Goal: Task Accomplishment & Management: Use online tool/utility

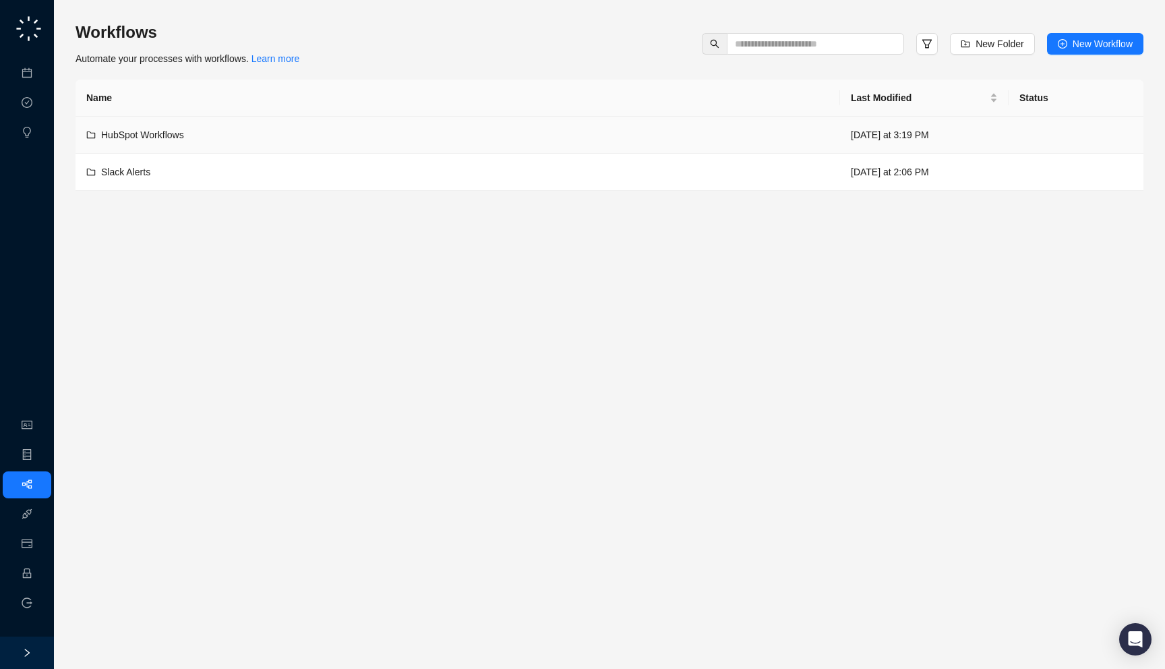
click at [543, 144] on td "HubSpot Workflows" at bounding box center [457, 135] width 764 height 37
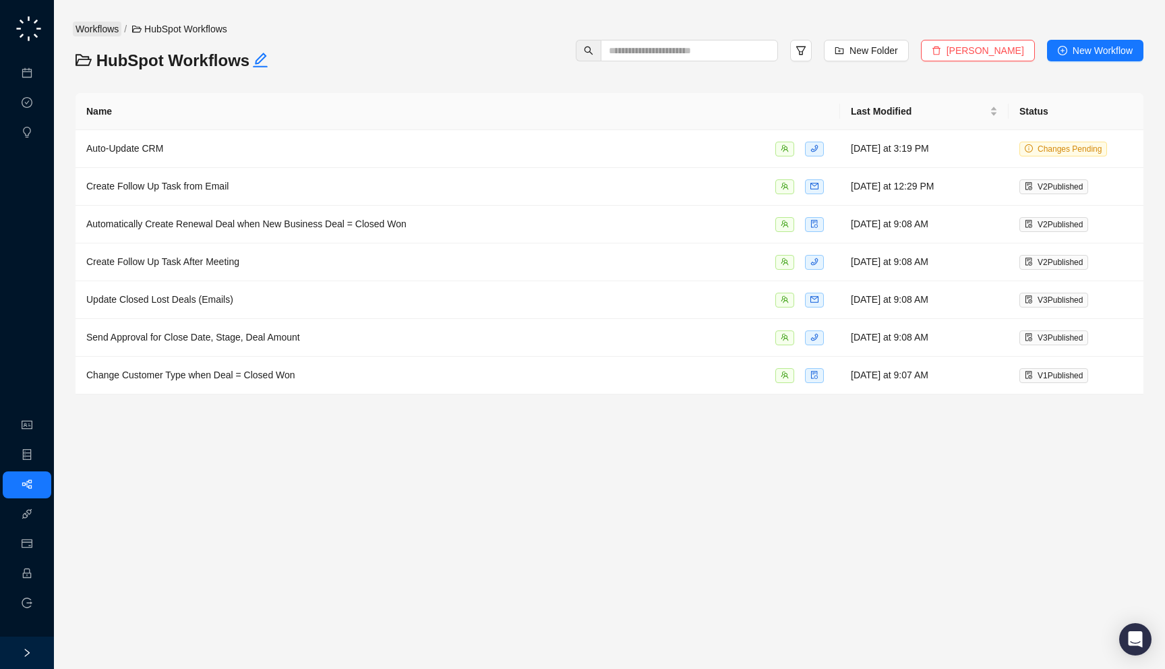
click at [96, 27] on link "Workflows" at bounding box center [97, 29] width 49 height 15
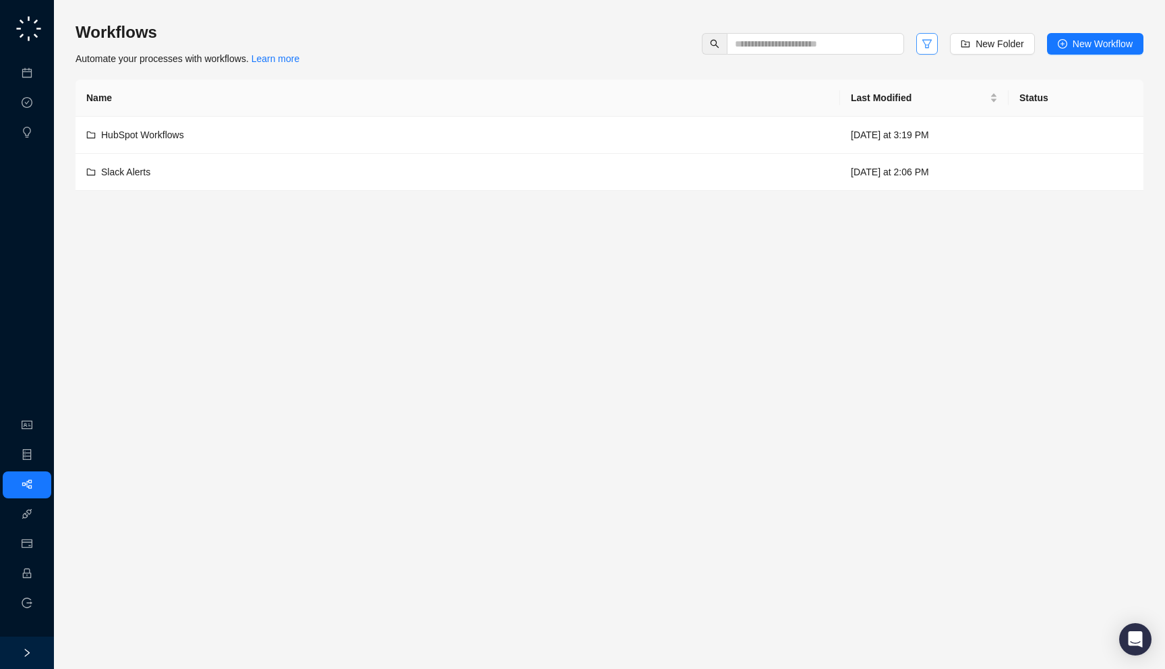
click at [925, 44] on icon "filter" at bounding box center [926, 44] width 9 height 9
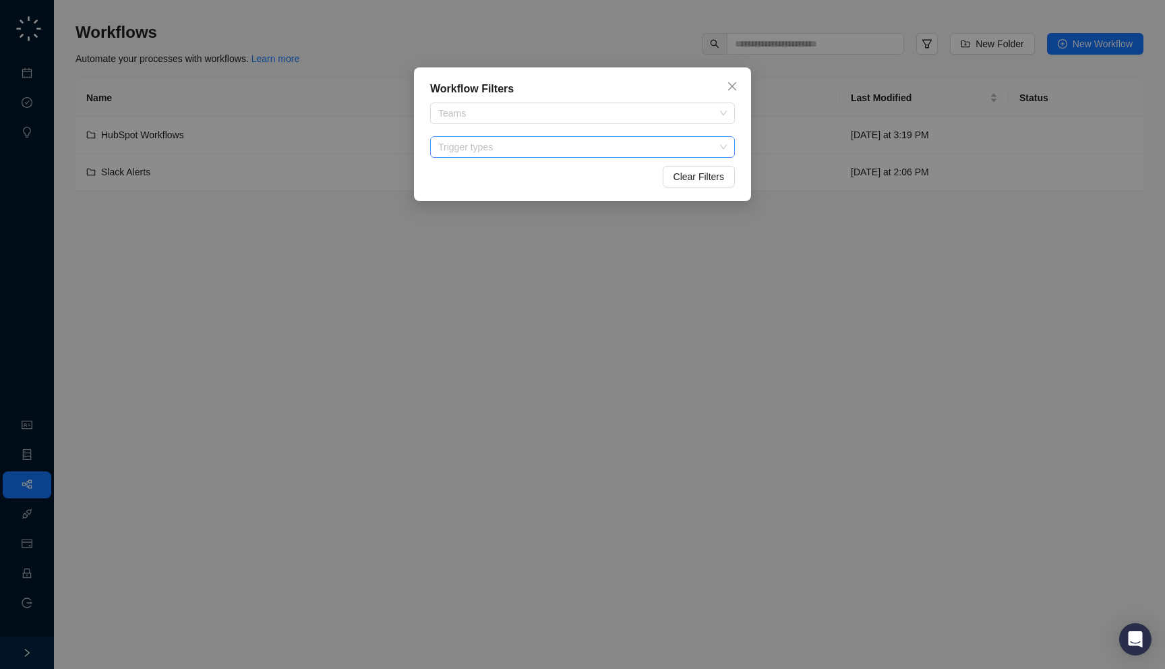
click at [602, 142] on div at bounding box center [575, 147] width 285 height 10
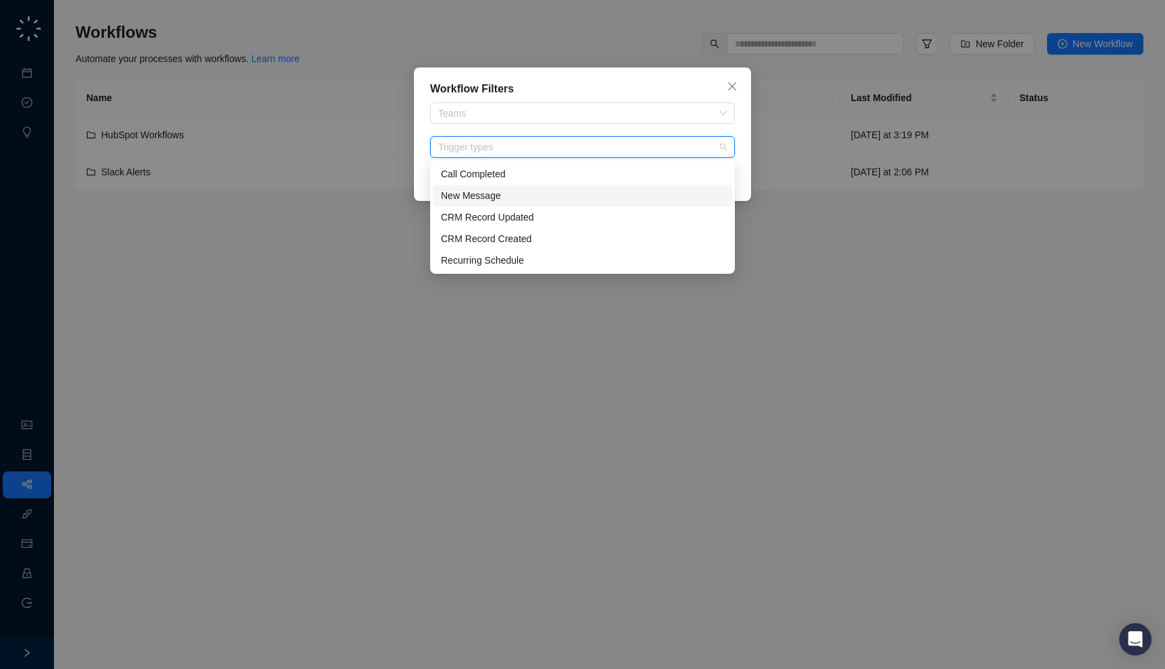
click at [561, 191] on div "New Message" at bounding box center [582, 195] width 283 height 15
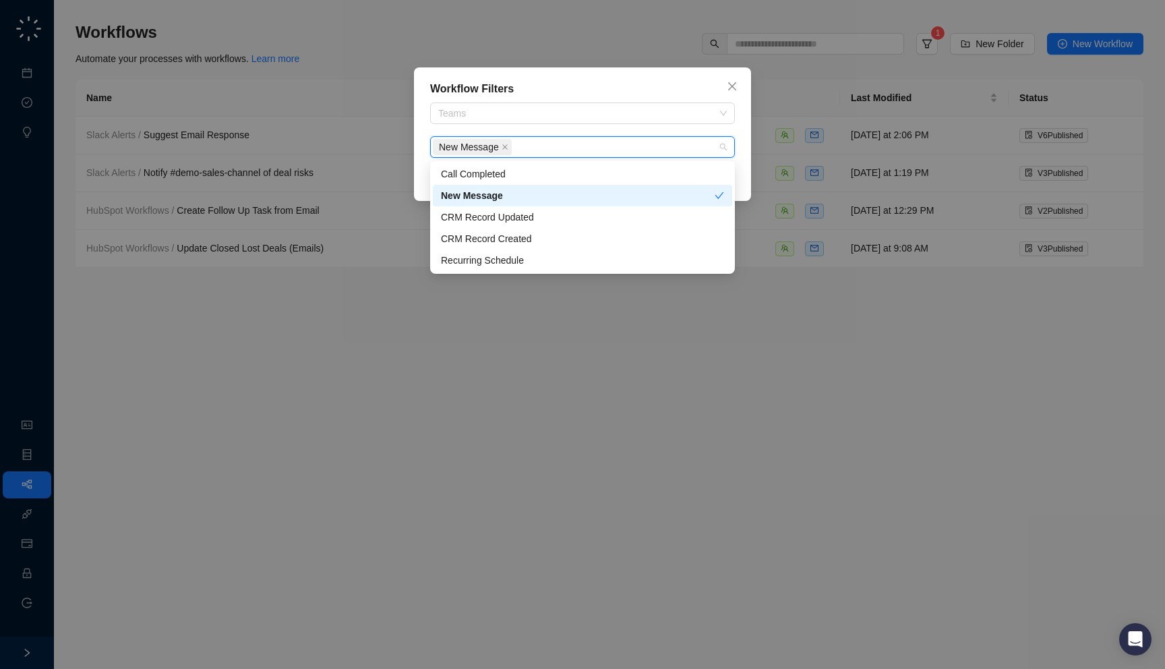
click at [561, 191] on div "New Message" at bounding box center [578, 195] width 274 height 15
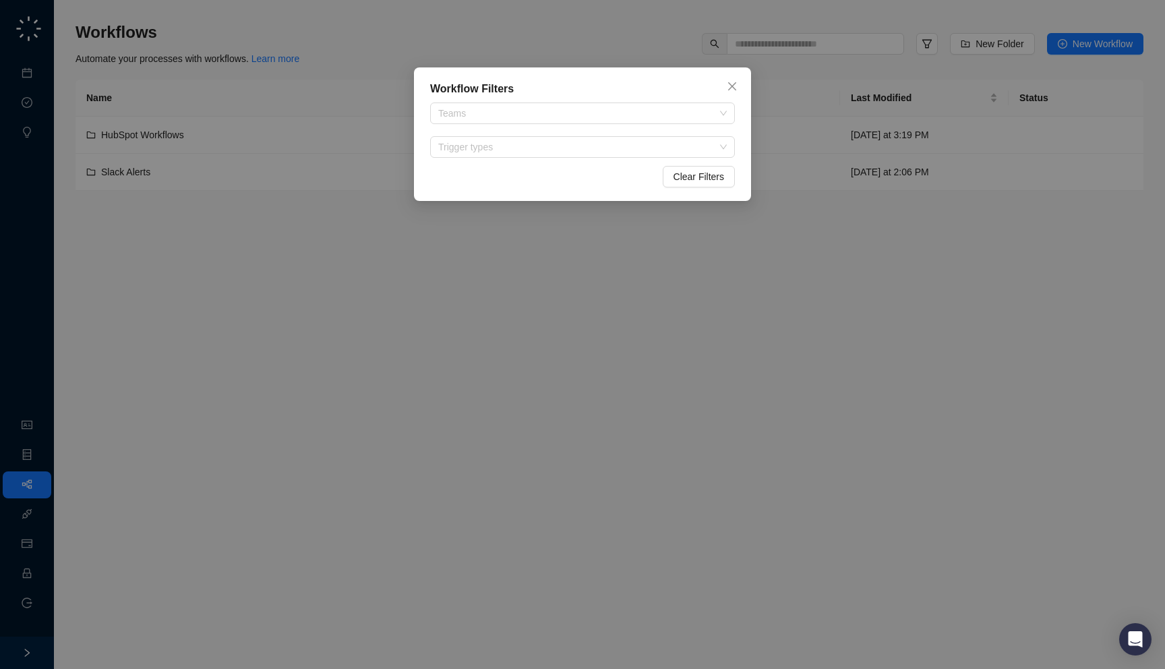
click at [818, 49] on div "Workflow Filters Teams Trigger types Clear Filters" at bounding box center [582, 334] width 1165 height 669
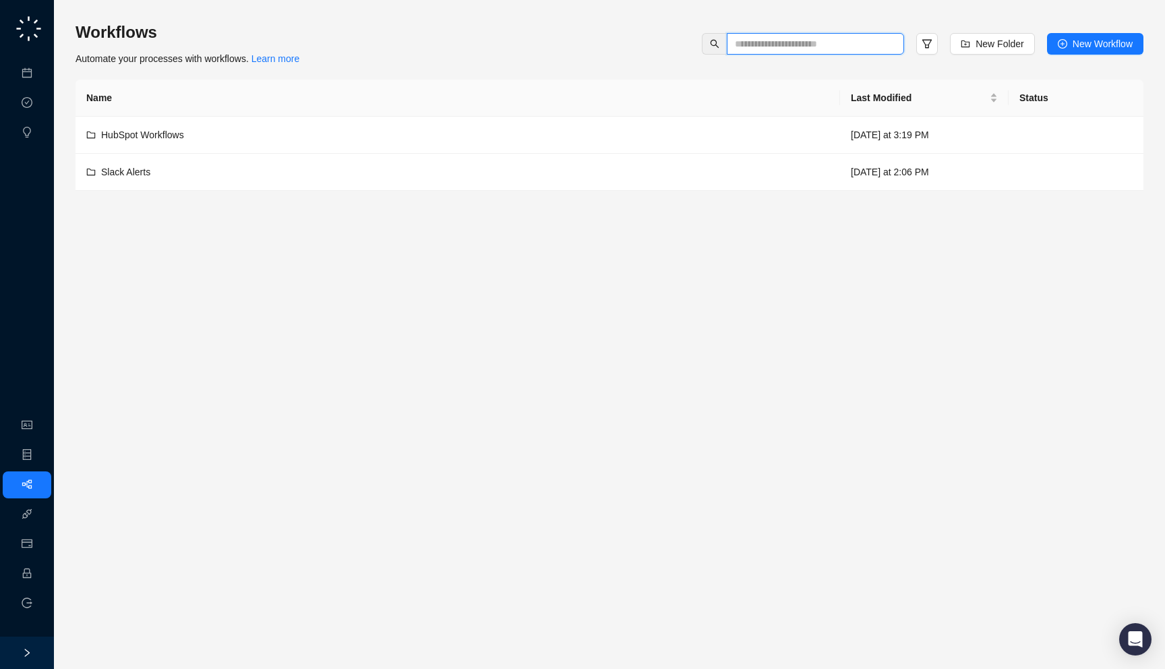
click at [826, 44] on input "text" at bounding box center [810, 43] width 150 height 15
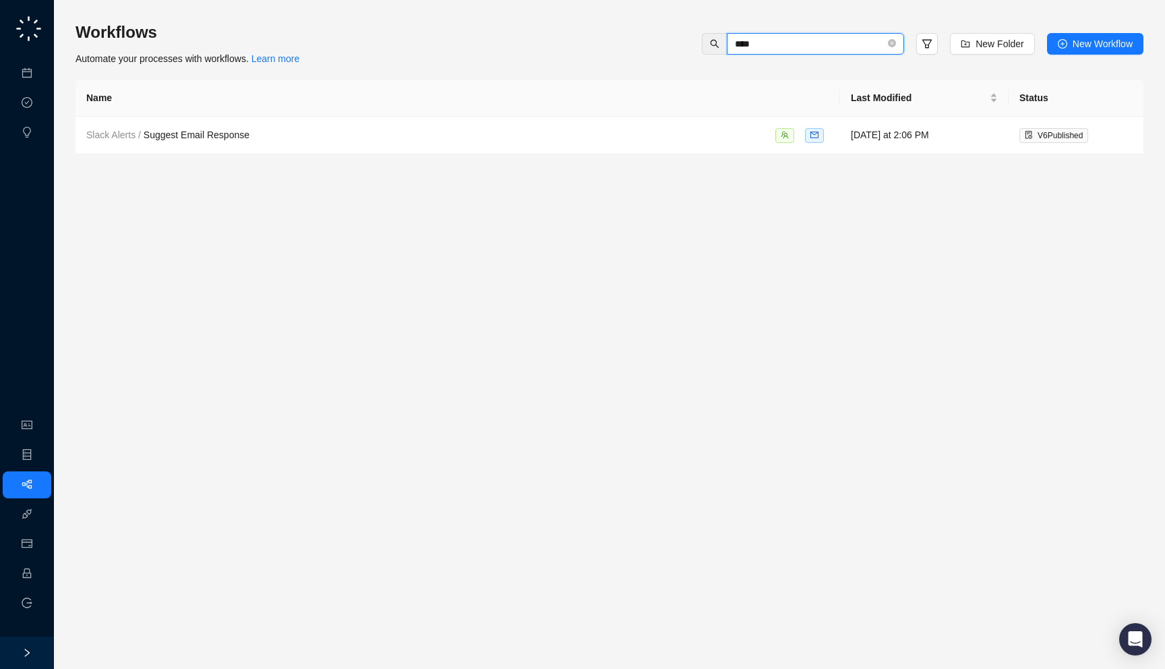
type input "****"
click at [729, 137] on div "Slack Alerts / Suggest Email Response" at bounding box center [457, 135] width 743 height 16
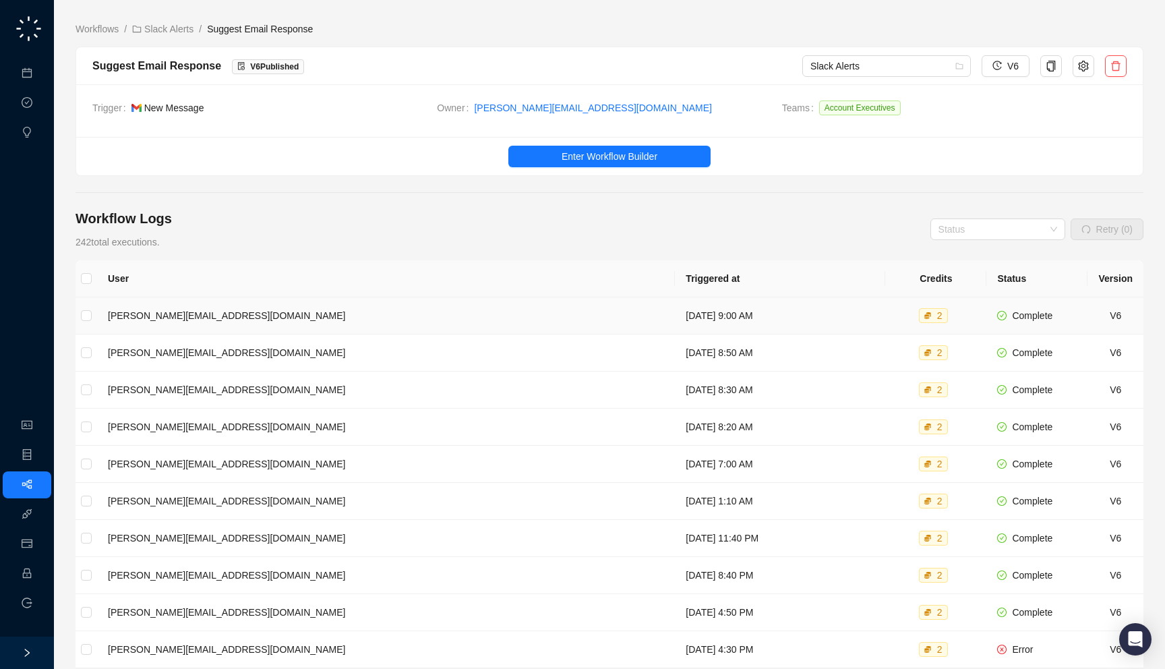
click at [729, 299] on td "[DATE] 9:00 AM" at bounding box center [780, 315] width 210 height 37
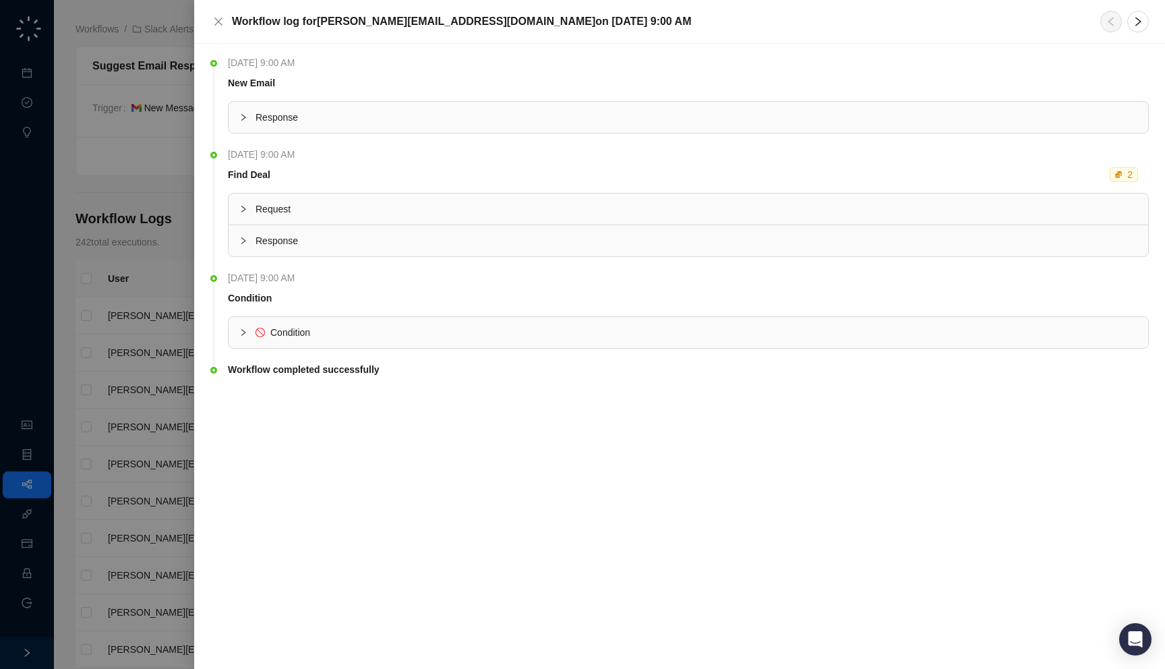
click at [644, 237] on span "Response" at bounding box center [696, 240] width 882 height 15
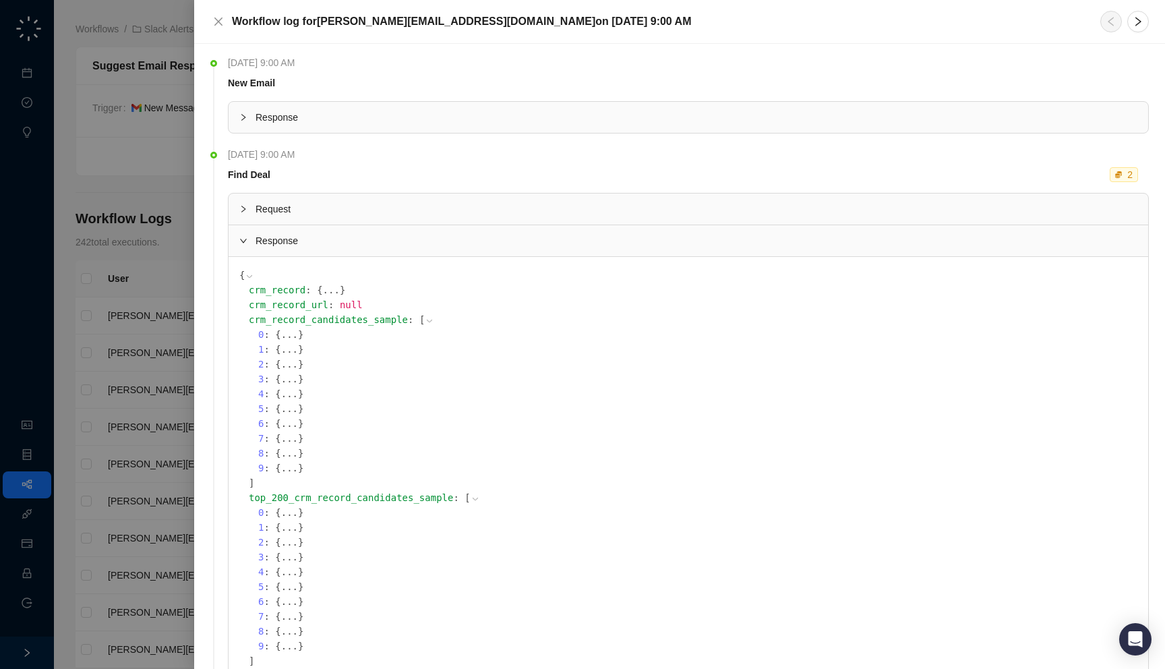
click at [621, 206] on span "Request" at bounding box center [696, 209] width 882 height 15
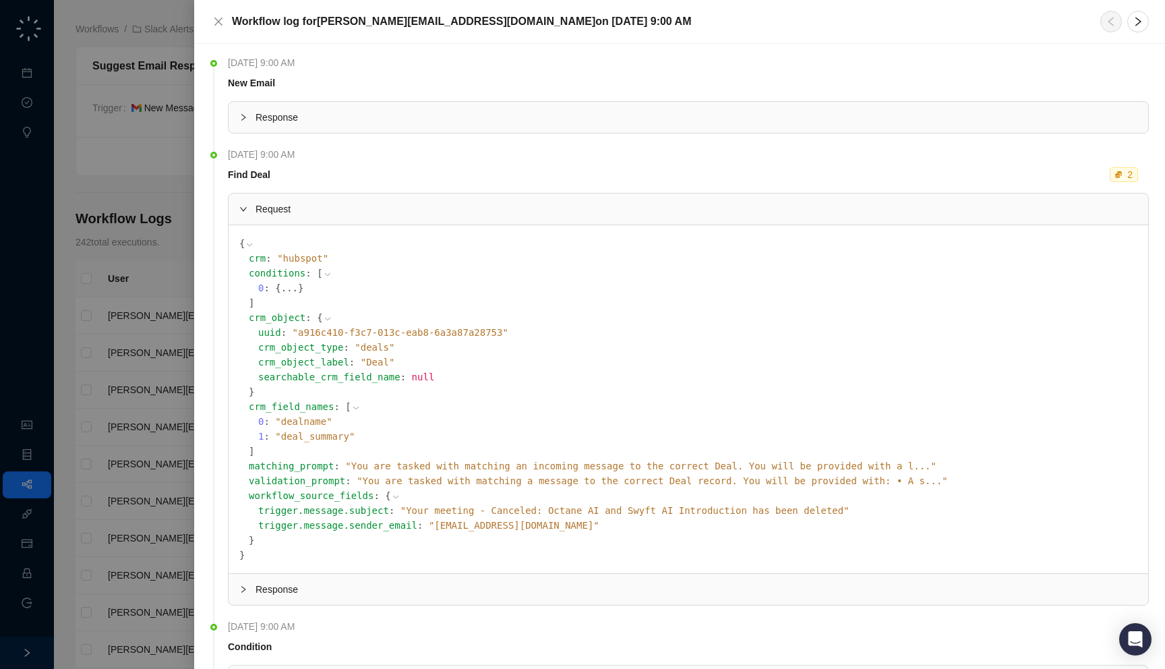
click at [524, 112] on span "Response" at bounding box center [696, 117] width 882 height 15
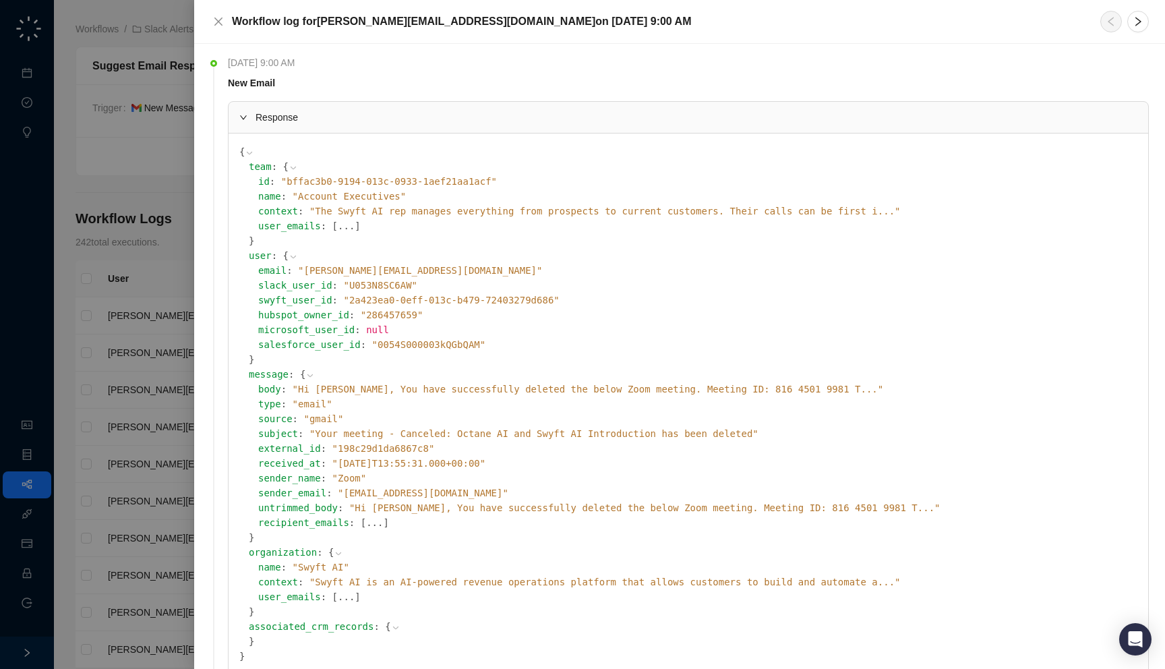
click at [469, 387] on span "" Hi [PERSON_NAME], You have successfully deleted the below Zoom meeting. Meeti…" at bounding box center [588, 388] width 591 height 11
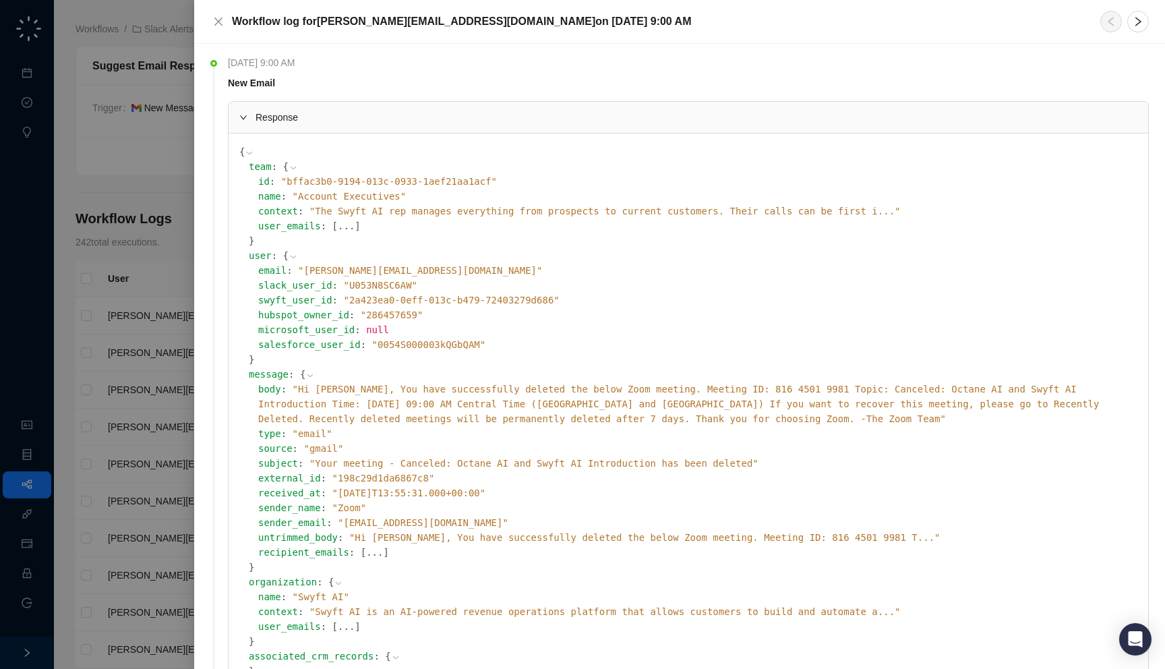
click at [473, 388] on span "" Hi [PERSON_NAME], You have successfully deleted the below Zoom meeting. Meeti…" at bounding box center [678, 403] width 840 height 40
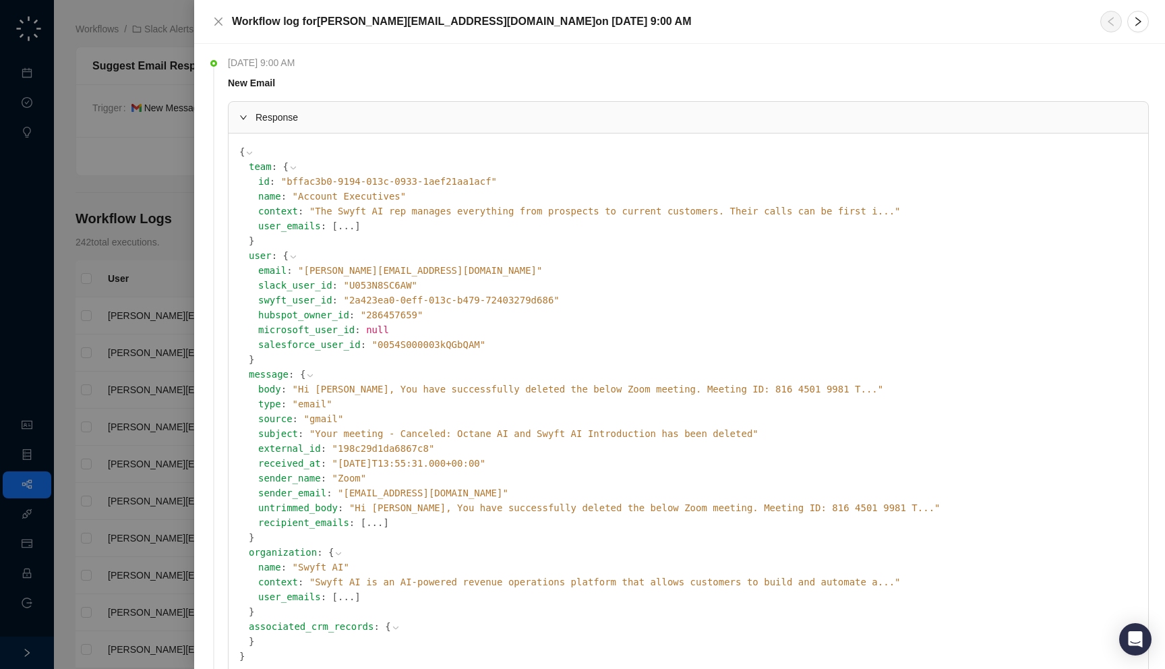
click at [490, 385] on span "" Hi [PERSON_NAME], You have successfully deleted the below Zoom meeting. Meeti…" at bounding box center [588, 388] width 591 height 11
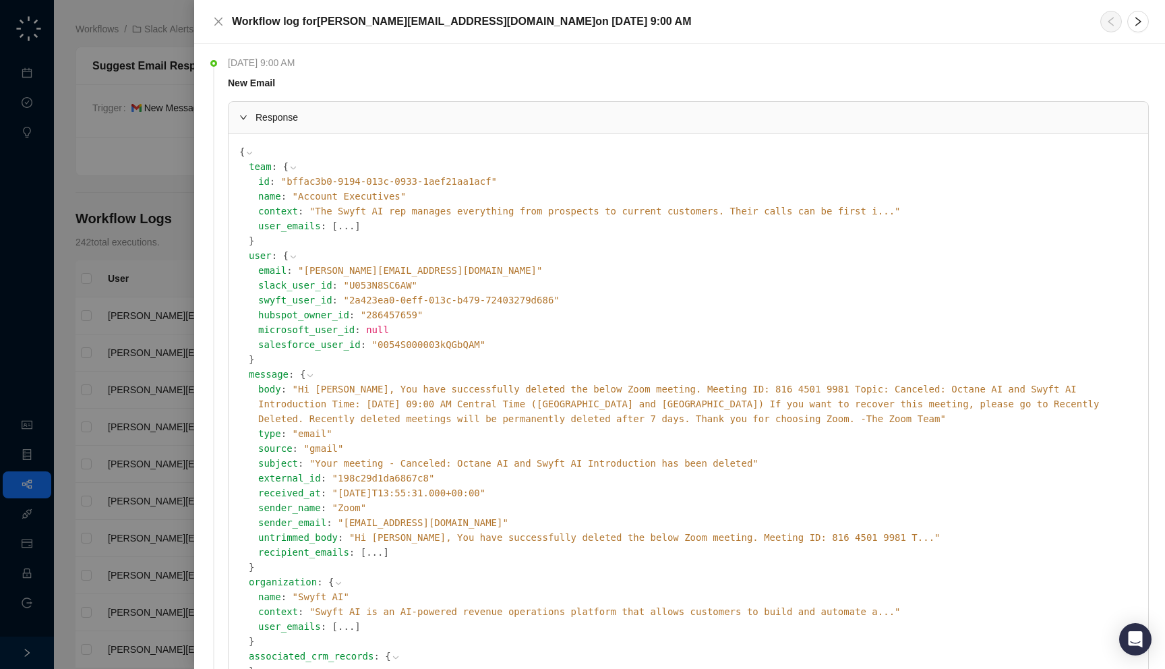
click at [490, 385] on span "" Hi [PERSON_NAME], You have successfully deleted the below Zoom meeting. Meeti…" at bounding box center [678, 403] width 840 height 40
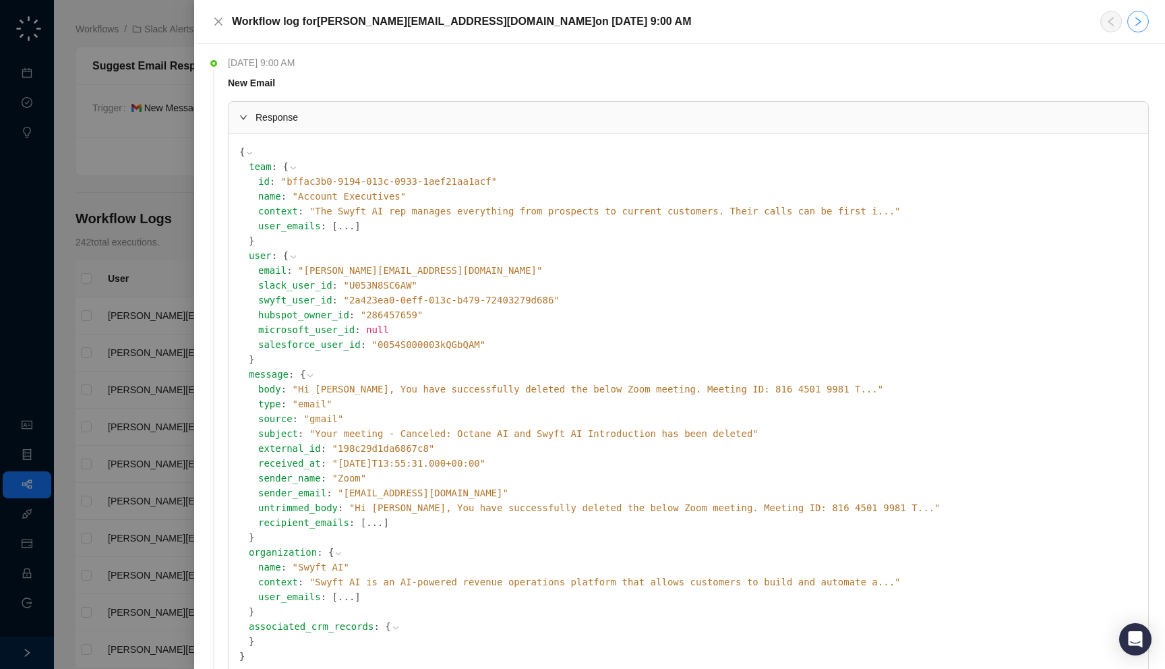
click at [1132, 22] on button "button" at bounding box center [1138, 22] width 22 height 22
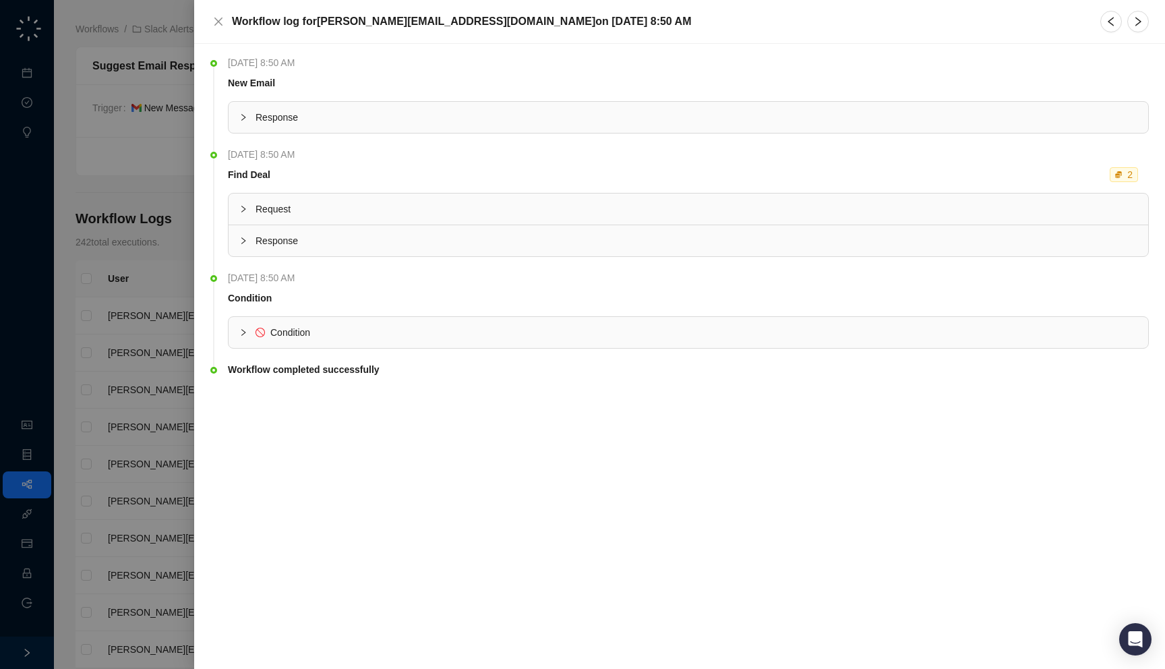
click at [498, 123] on span "Response" at bounding box center [696, 117] width 882 height 15
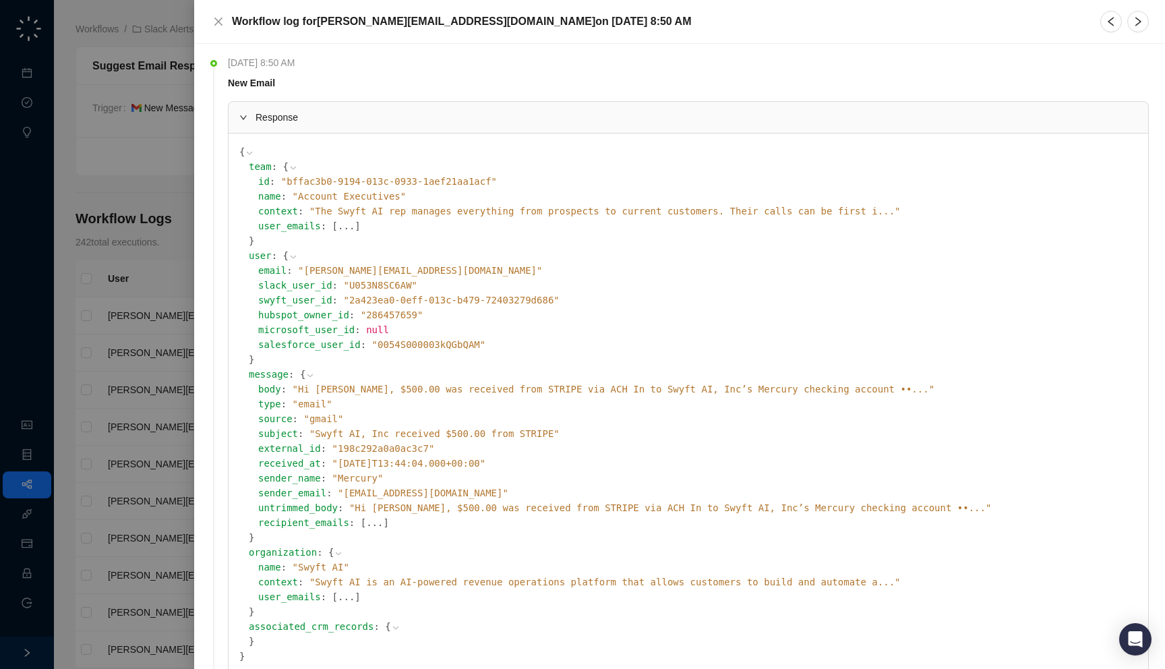
click at [489, 389] on span "" Hi [PERSON_NAME], $500.00 was received from STRIPE via ACH In to Swyft AI, In…" at bounding box center [614, 388] width 642 height 11
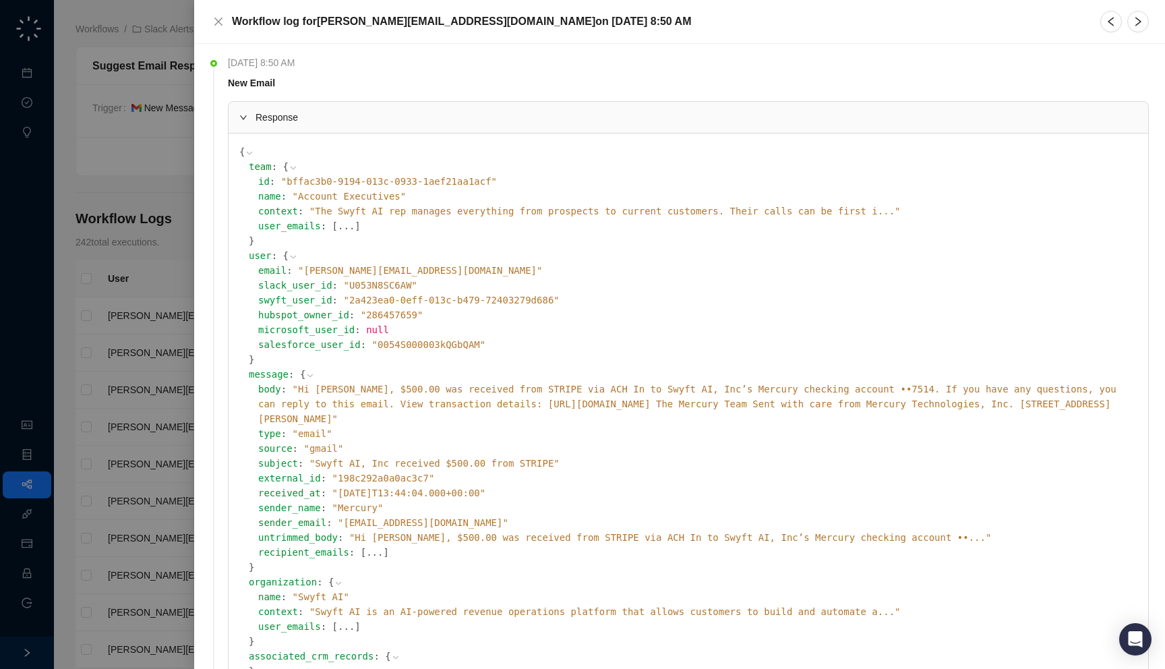
click at [497, 389] on span "" Hi [PERSON_NAME], $500.00 was received from STRIPE via ACH In to Swyft AI, In…" at bounding box center [687, 403] width 858 height 40
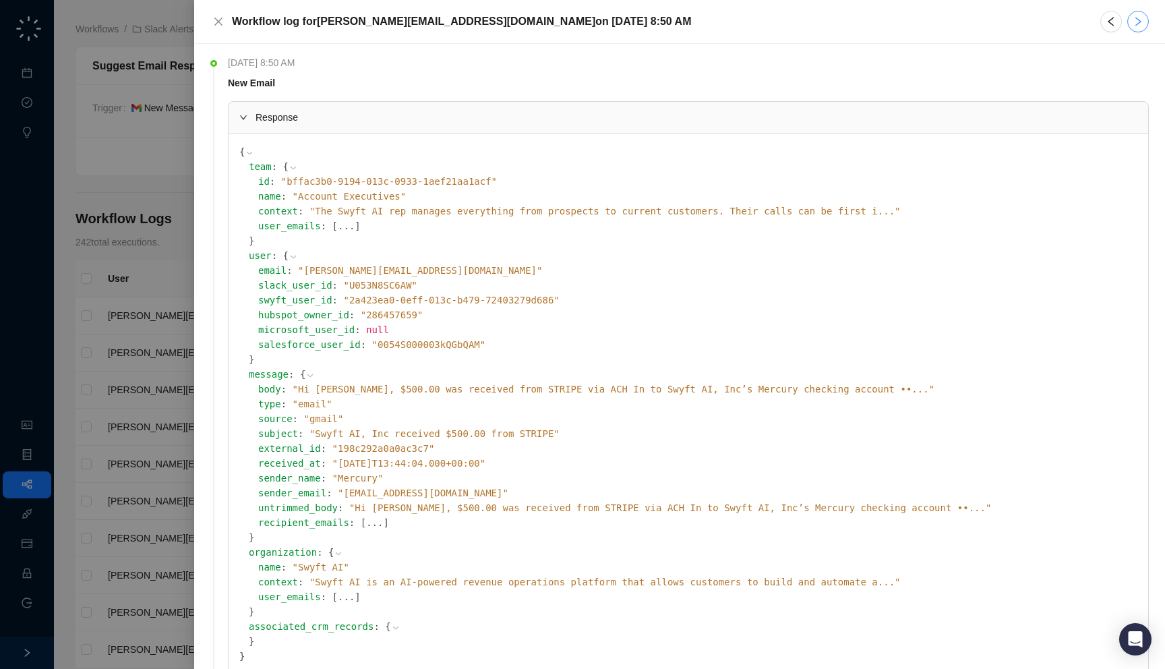
click at [1139, 25] on icon "right" at bounding box center [1137, 21] width 11 height 11
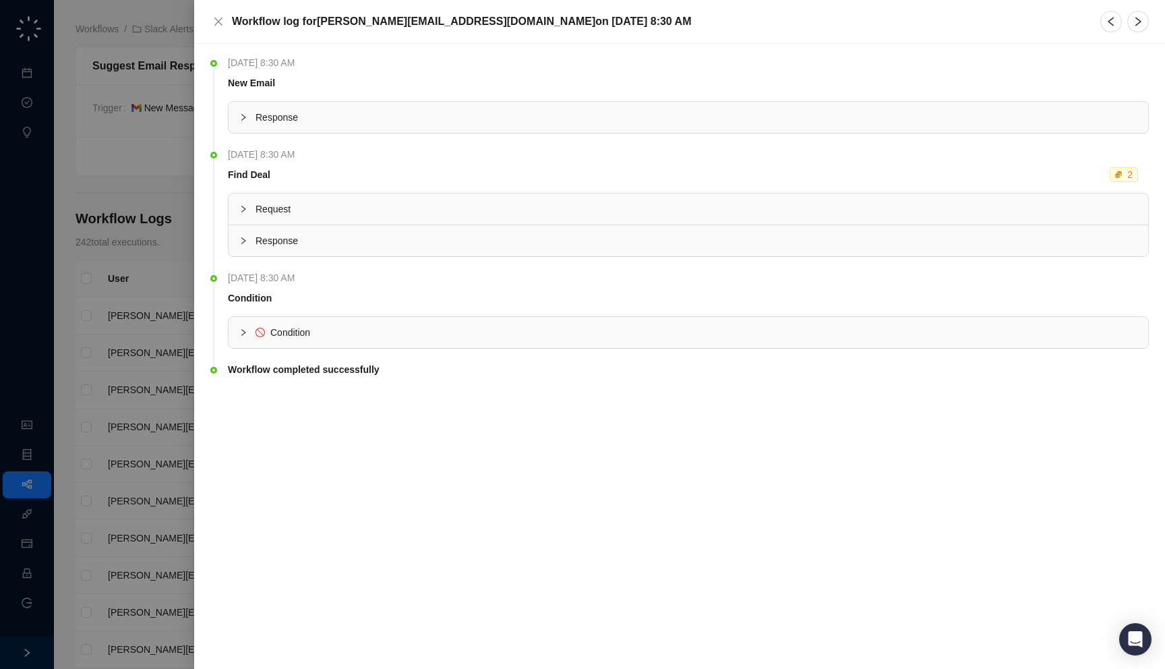
click at [621, 113] on span "Response" at bounding box center [696, 117] width 882 height 15
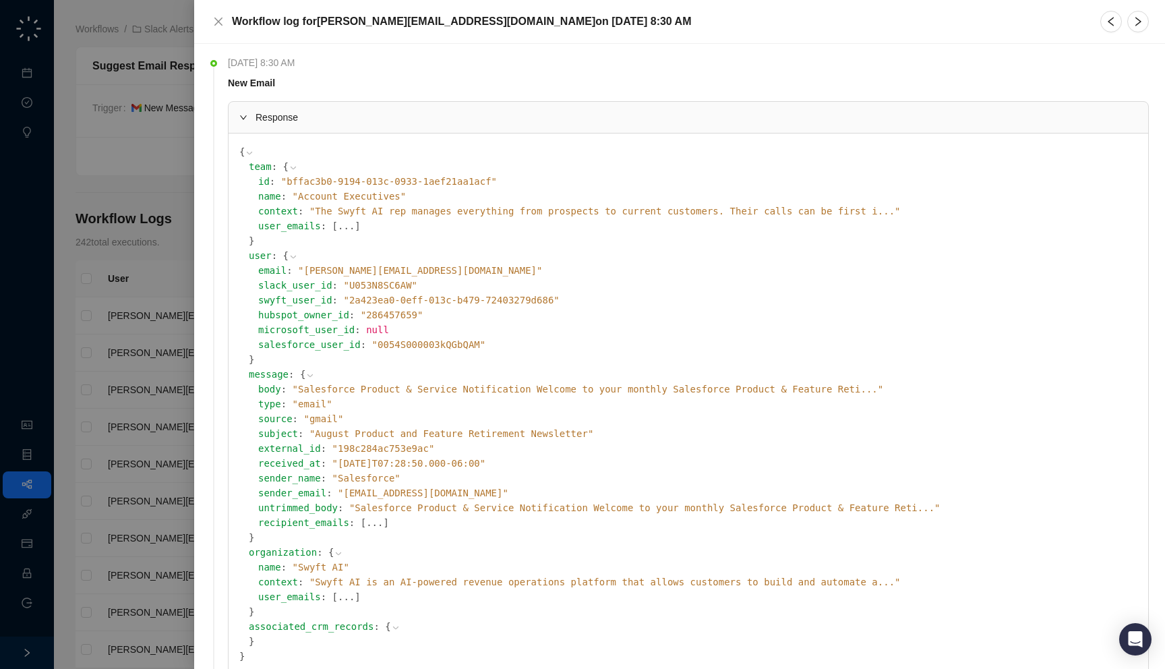
click at [547, 389] on span "" Salesforce Product & Service Notification Welcome to your monthly Salesforce …" at bounding box center [588, 388] width 591 height 11
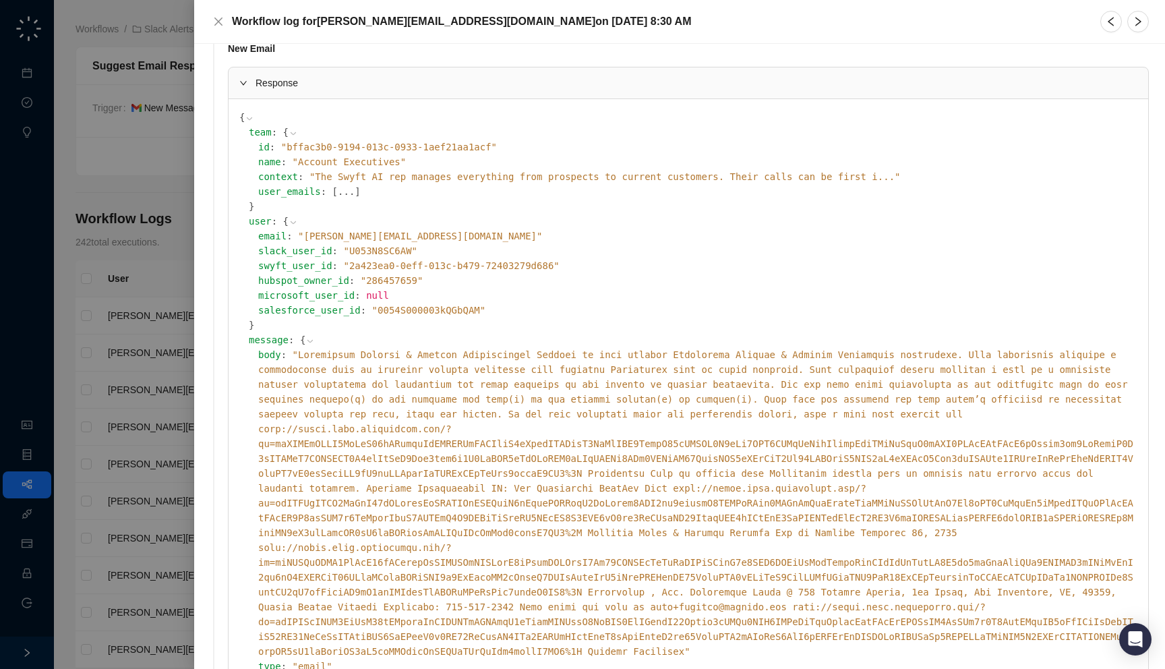
scroll to position [36, 0]
click at [1142, 24] on icon "right" at bounding box center [1137, 21] width 11 height 11
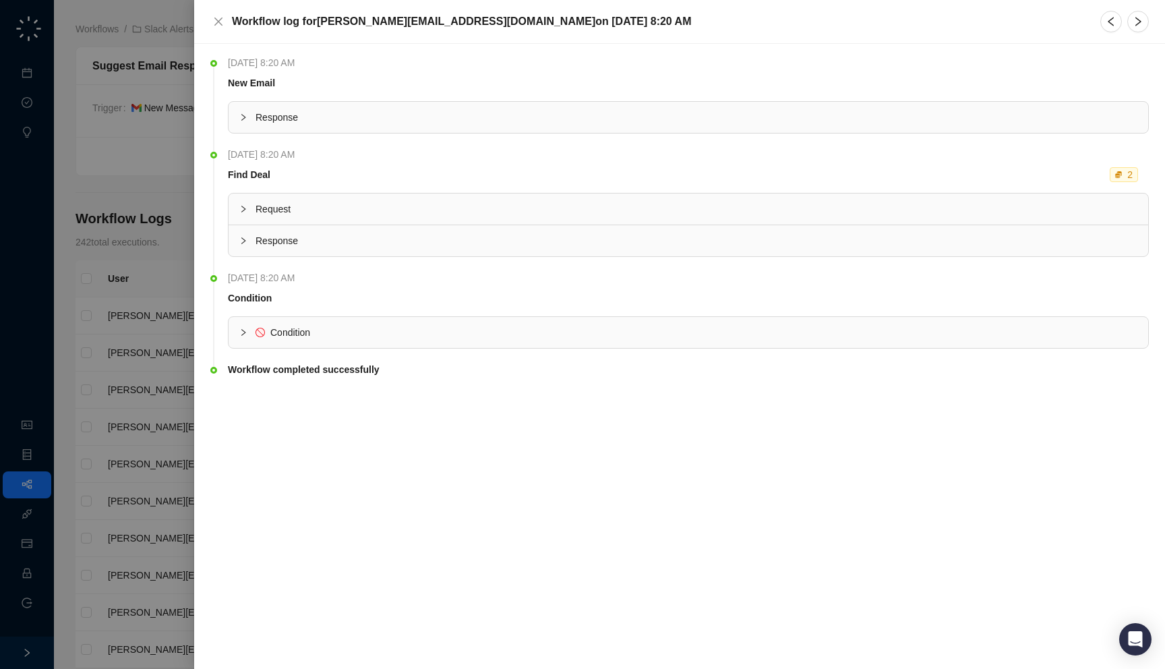
click at [450, 105] on div "Response" at bounding box center [687, 117] width 919 height 31
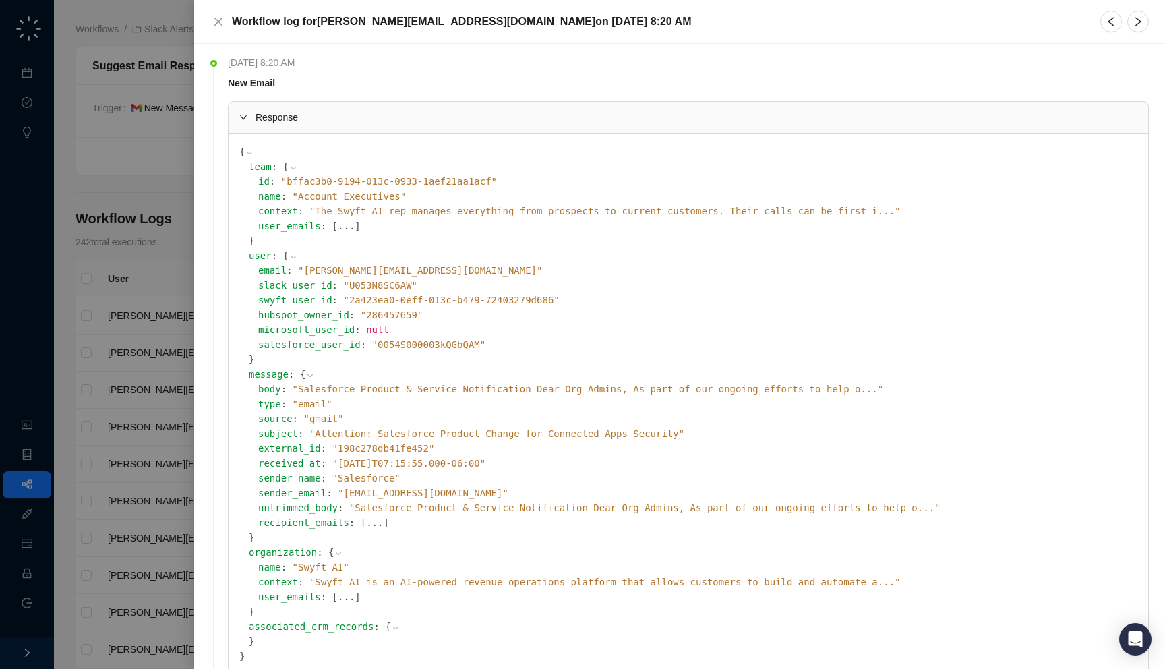
click at [464, 387] on span "" Salesforce Product & Service Notification Dear Org Admins, As part of our ong…" at bounding box center [588, 388] width 591 height 11
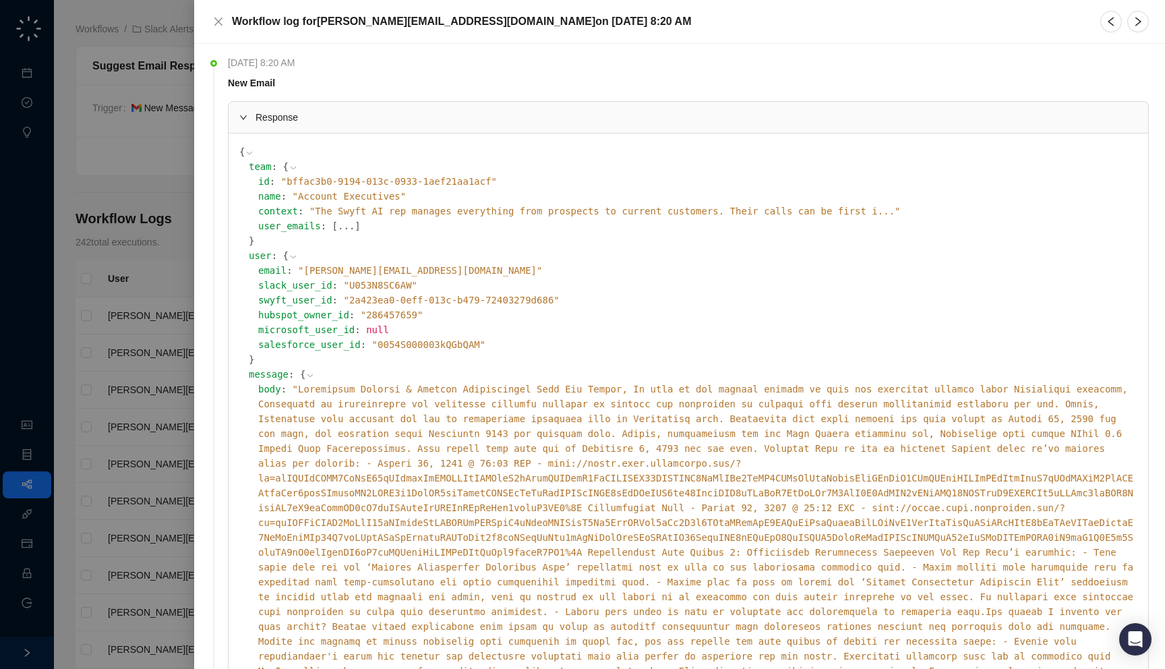
scroll to position [162, 0]
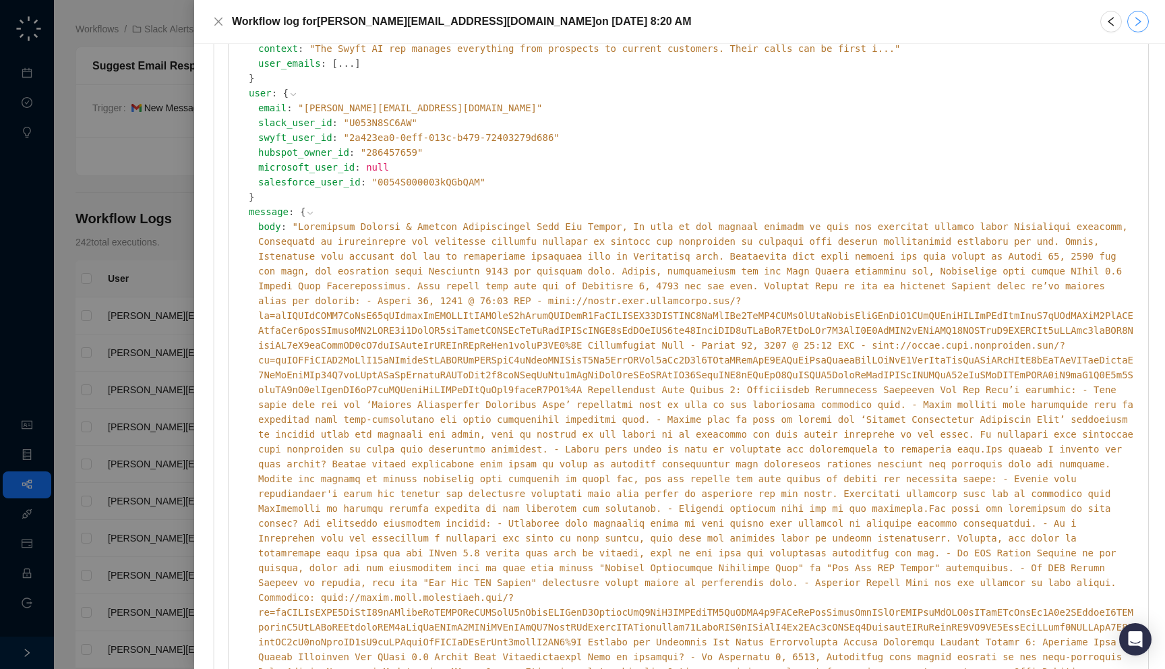
click at [1135, 20] on icon "right" at bounding box center [1137, 21] width 11 height 11
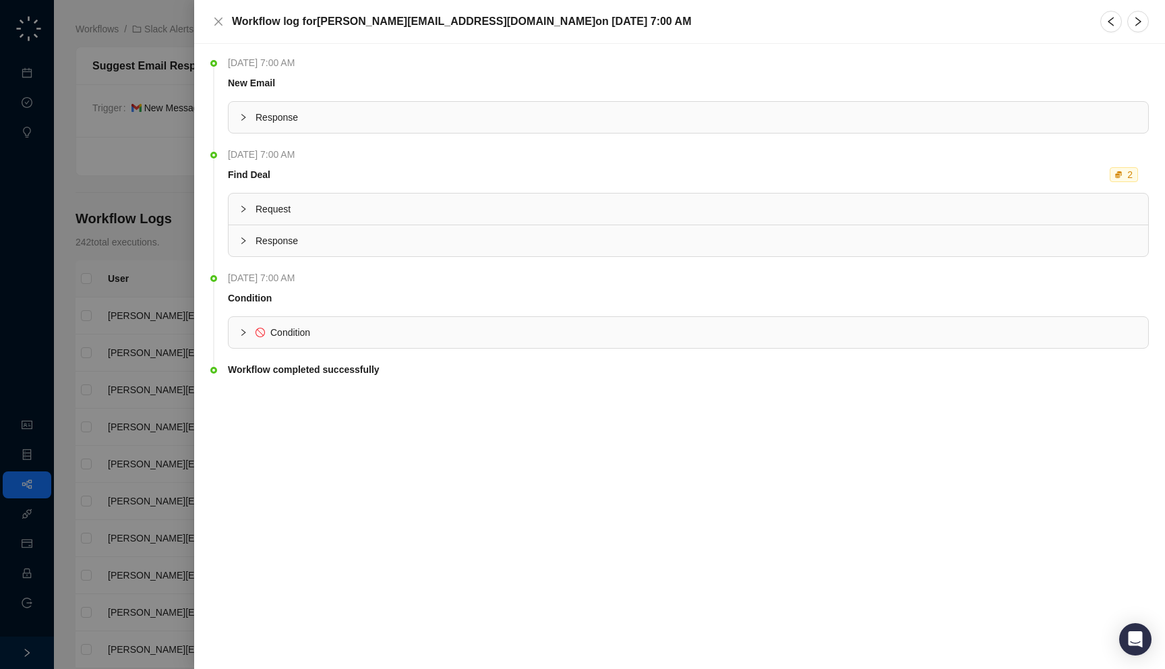
click at [551, 119] on span "Response" at bounding box center [696, 117] width 882 height 15
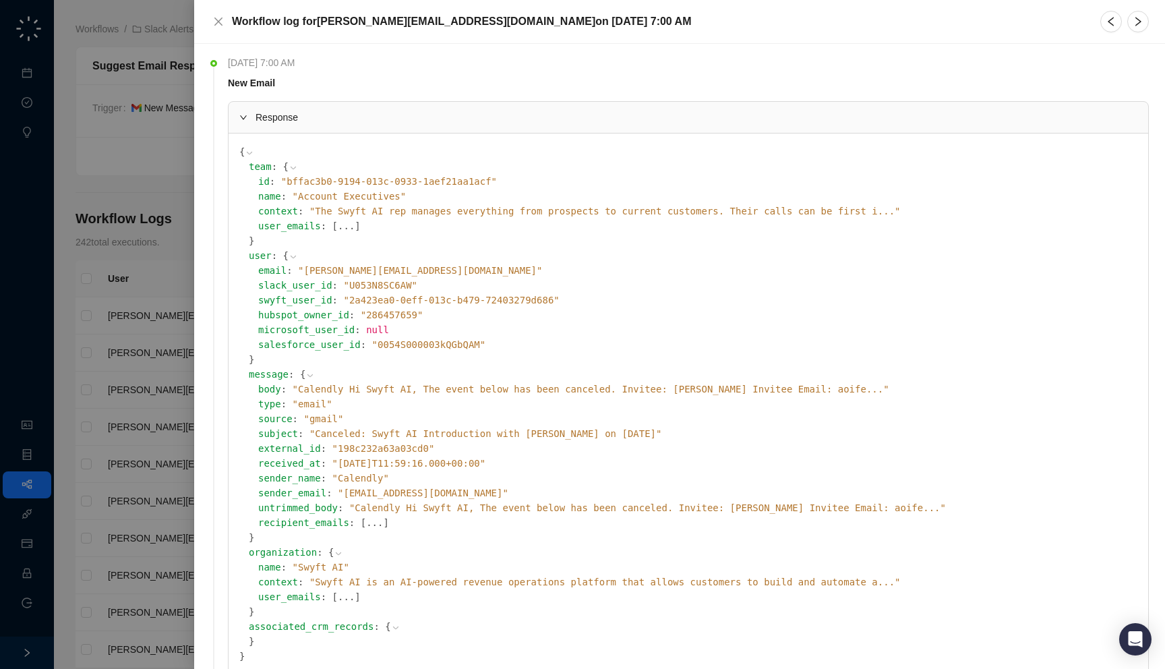
click at [567, 390] on span "" Calendly Hi Swyft AI, The event below has been canceled. Invitee: [PERSON_NAM…" at bounding box center [591, 388] width 596 height 11
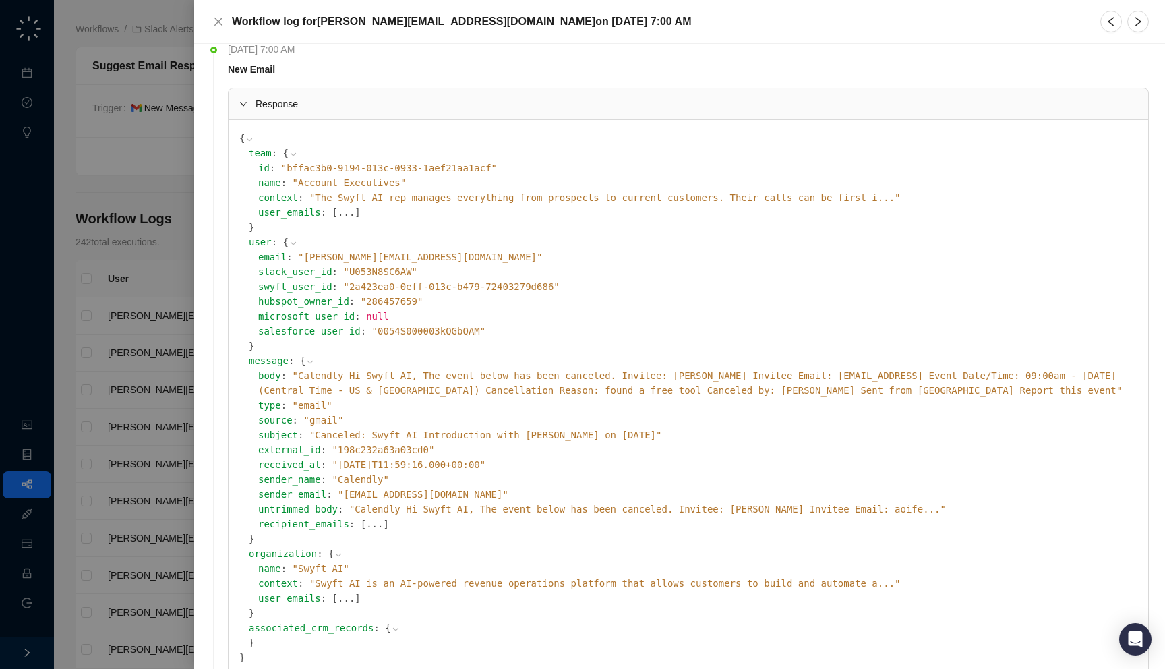
scroll to position [16, 0]
click at [388, 435] on span "" Canceled: Swyft AI Introduction with [PERSON_NAME] on [DATE] "" at bounding box center [485, 432] width 352 height 11
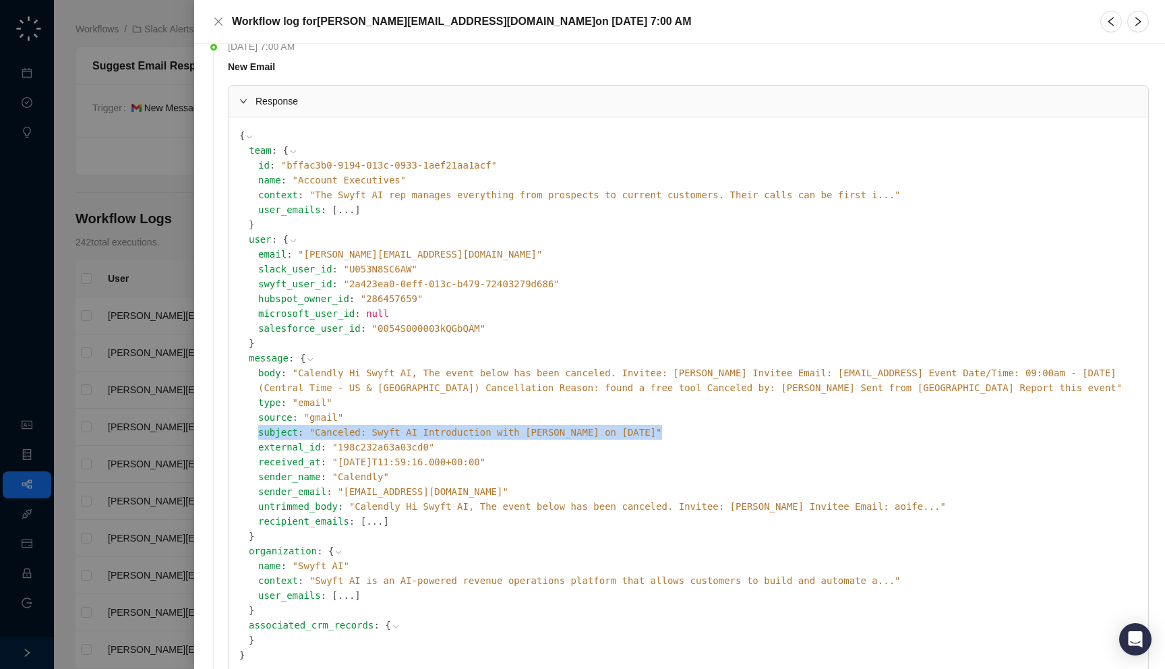
click at [388, 435] on span "" Canceled: Swyft AI Introduction with [PERSON_NAME] on [DATE] "" at bounding box center [485, 432] width 352 height 11
click at [406, 435] on span "" Canceled: Swyft AI Introduction with [PERSON_NAME] on [DATE] "" at bounding box center [485, 432] width 352 height 11
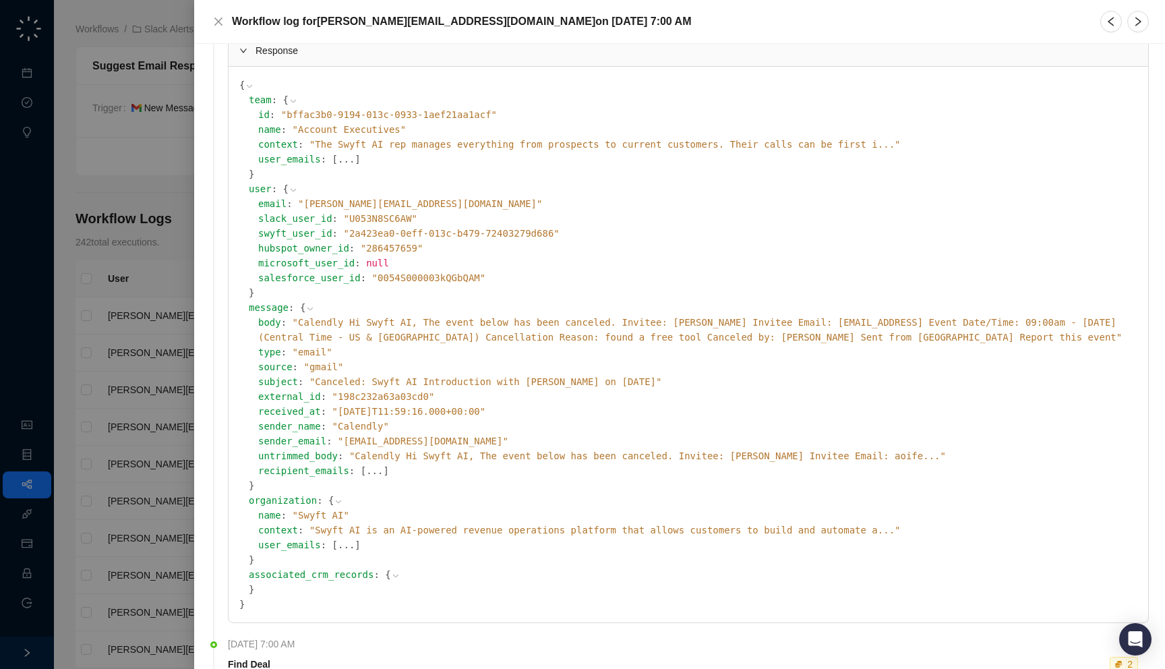
scroll to position [71, 0]
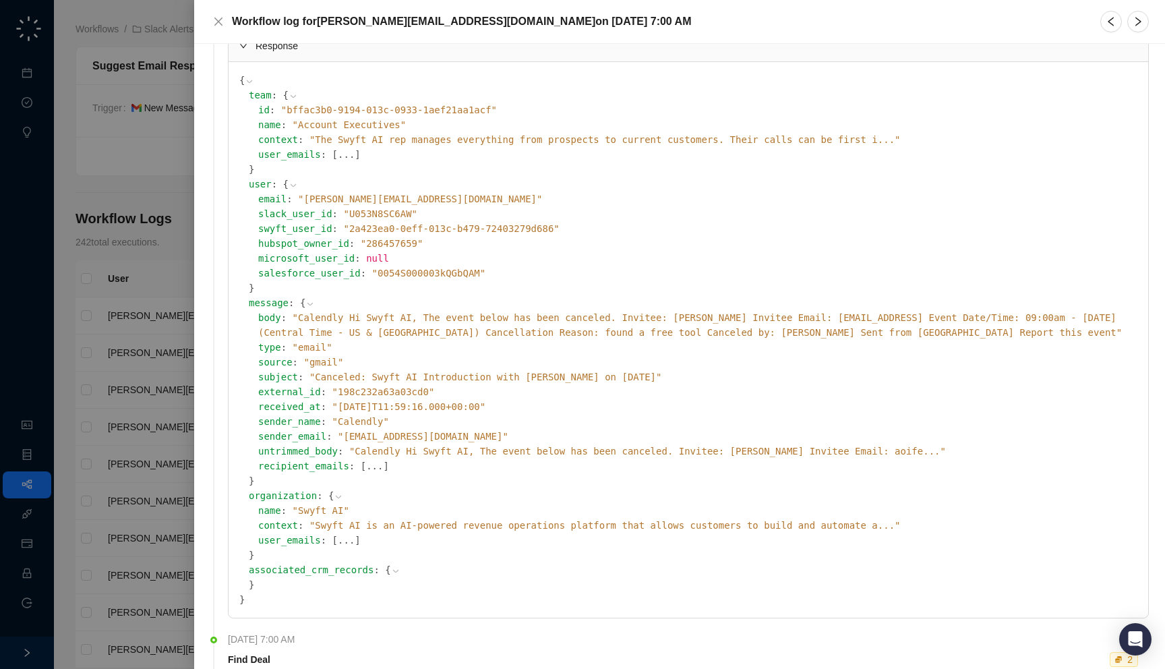
click at [636, 450] on span "" Calendly Hi Swyft AI, The event below has been canceled. Invitee: [PERSON_NAM…" at bounding box center [647, 451] width 596 height 11
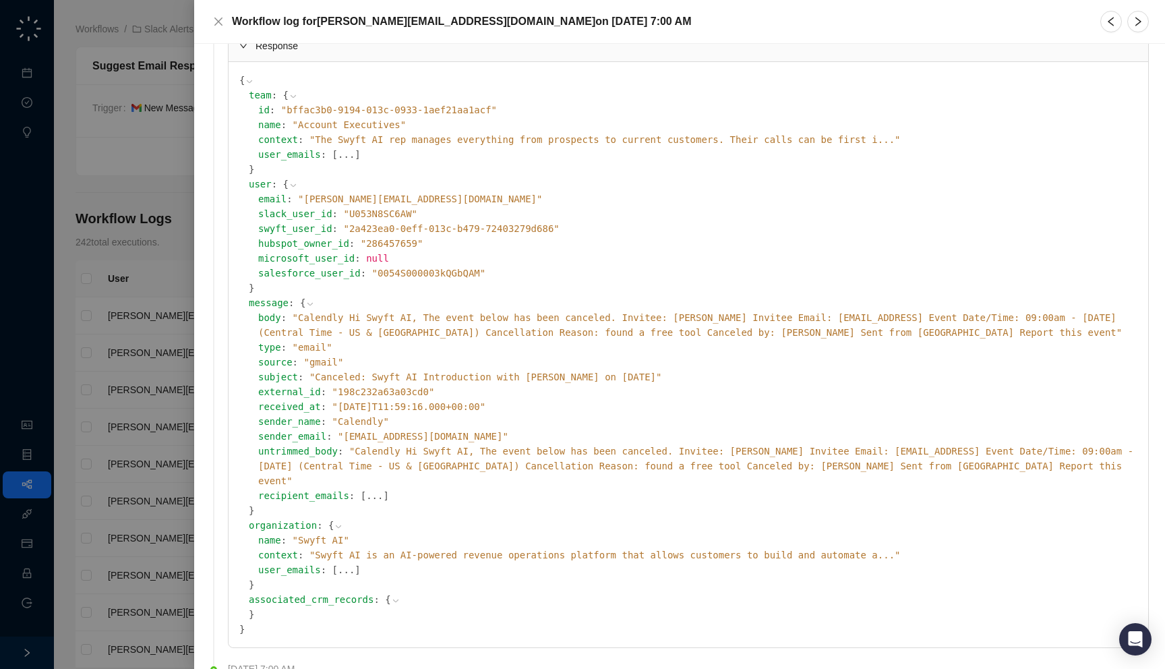
click at [636, 450] on span "" Calendly Hi Swyft AI, The event below has been canceled. Invitee: [PERSON_NAM…" at bounding box center [695, 466] width 875 height 40
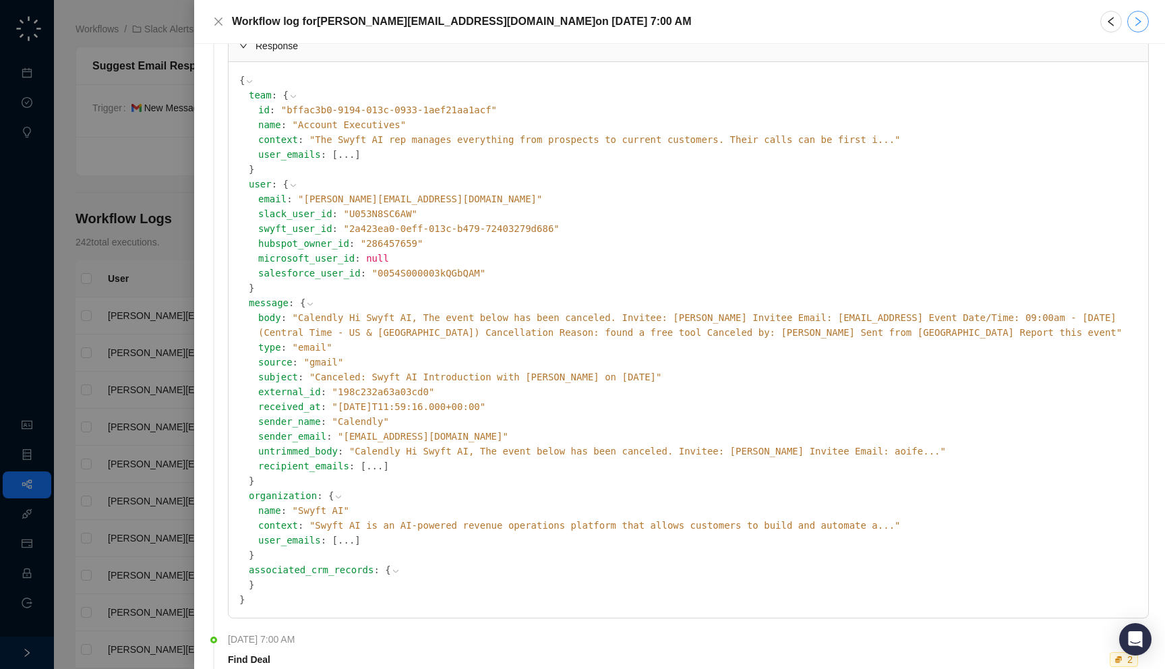
click at [1140, 27] on button "button" at bounding box center [1138, 22] width 22 height 22
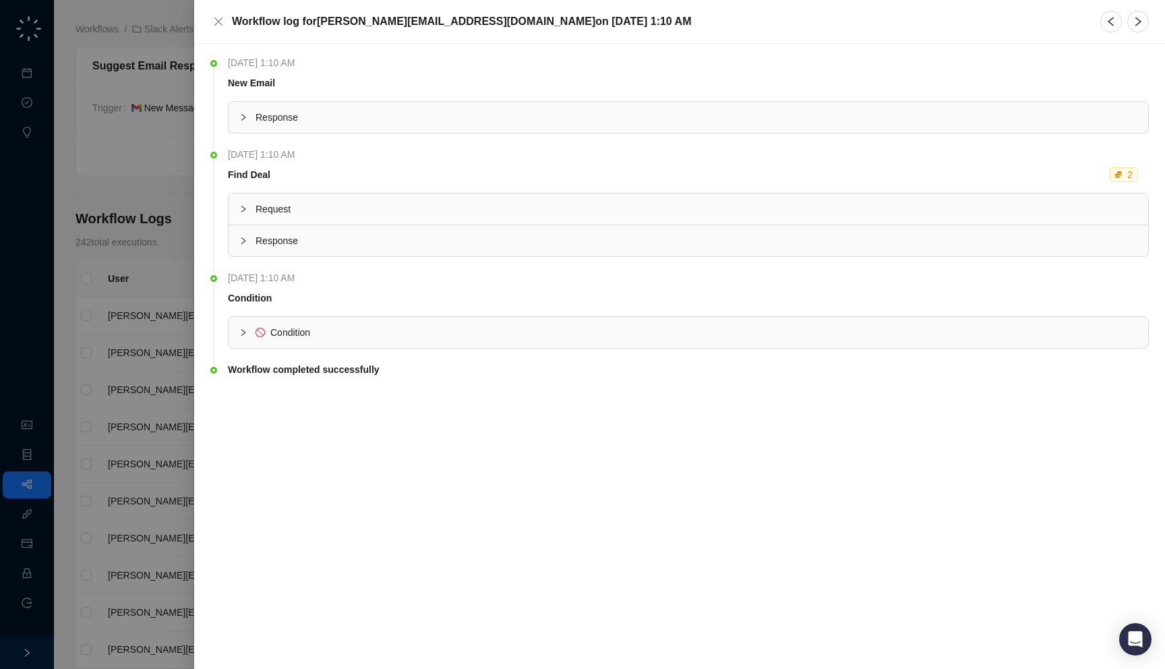
click at [635, 111] on span "Response" at bounding box center [696, 117] width 882 height 15
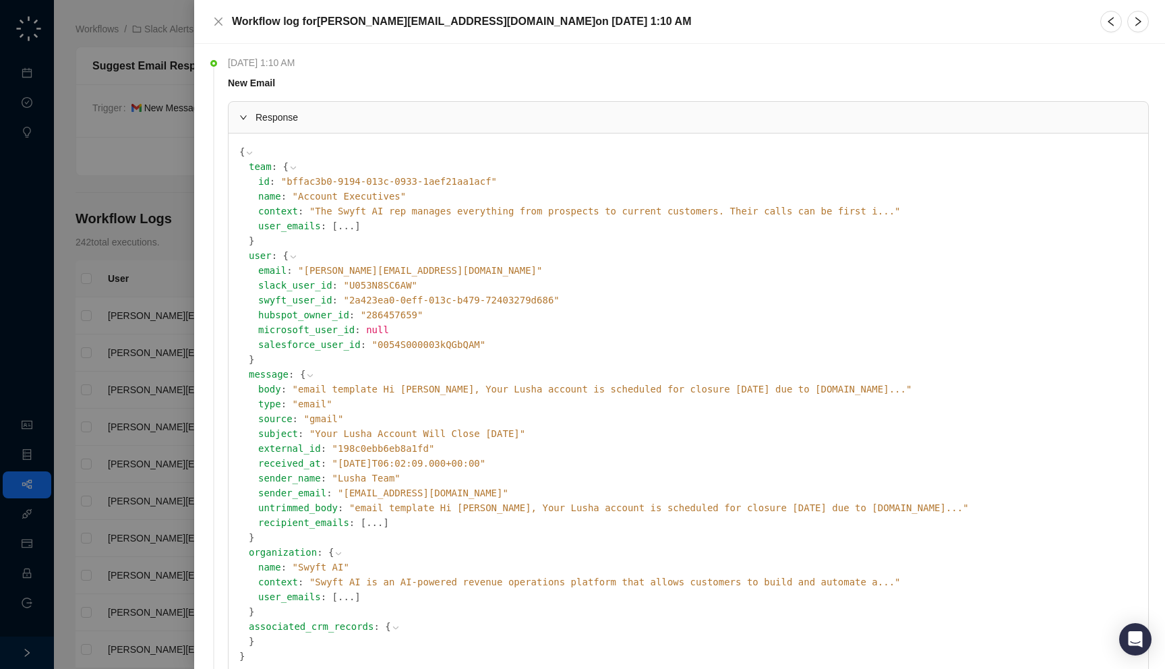
click at [512, 388] on span "" email template Hi [PERSON_NAME], Your Lusha account is scheduled for closure …" at bounding box center [602, 388] width 619 height 11
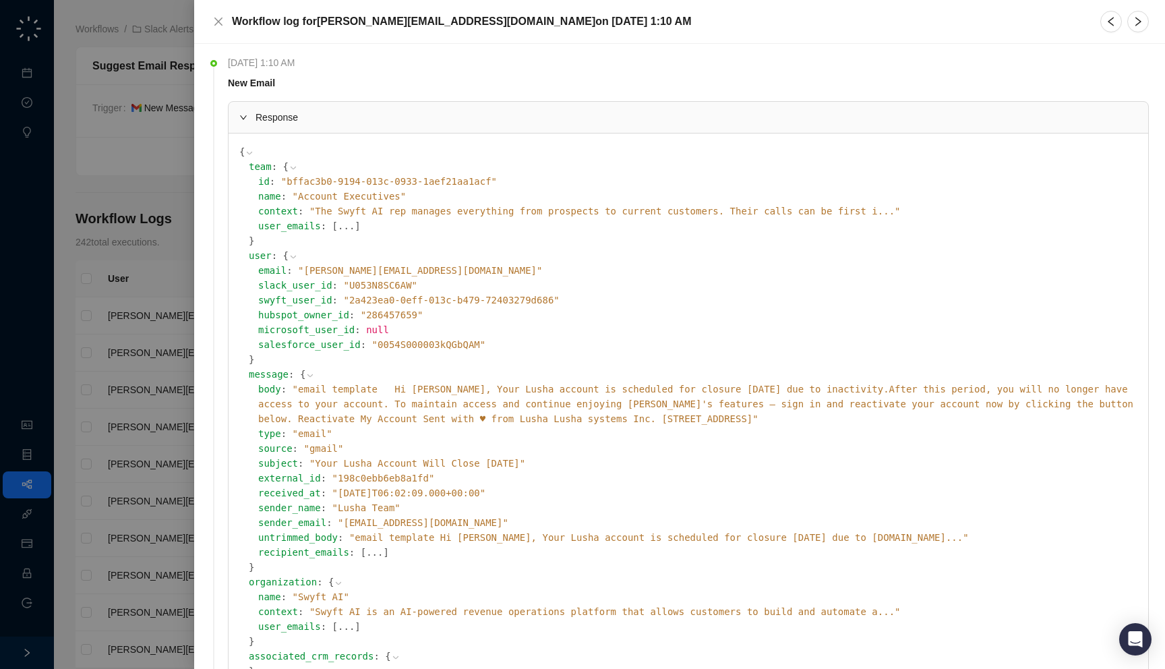
click at [520, 388] on span "" email template Hi [PERSON_NAME], Your Lusha account is scheduled for closure …" at bounding box center [695, 403] width 875 height 40
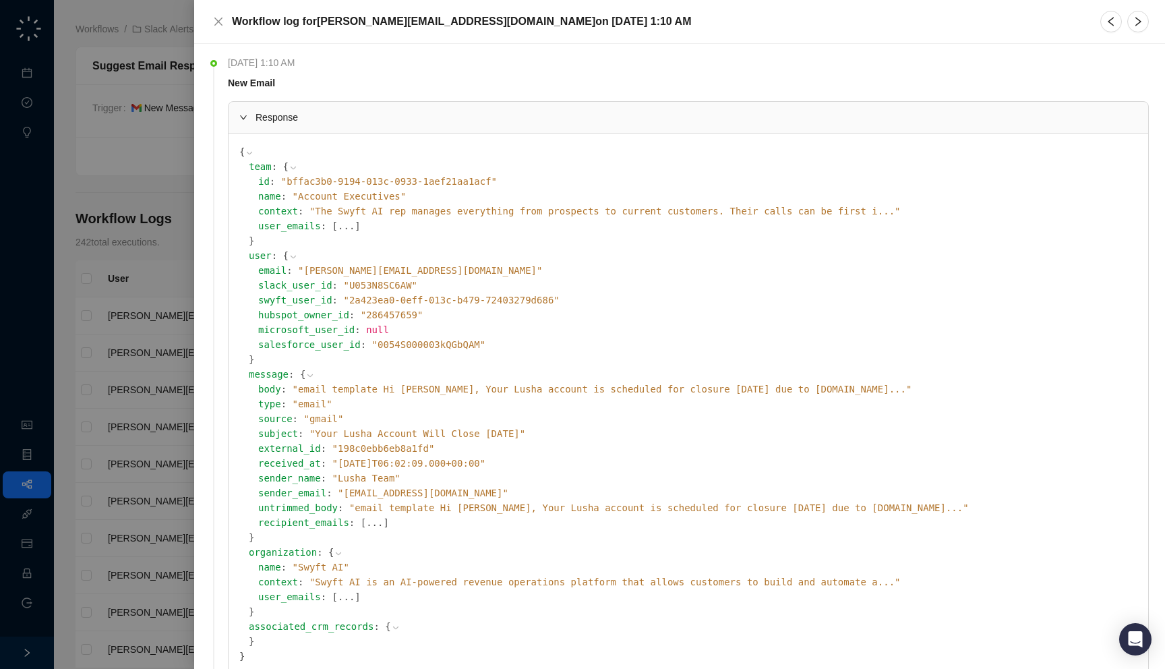
click at [50, 255] on div at bounding box center [582, 334] width 1165 height 669
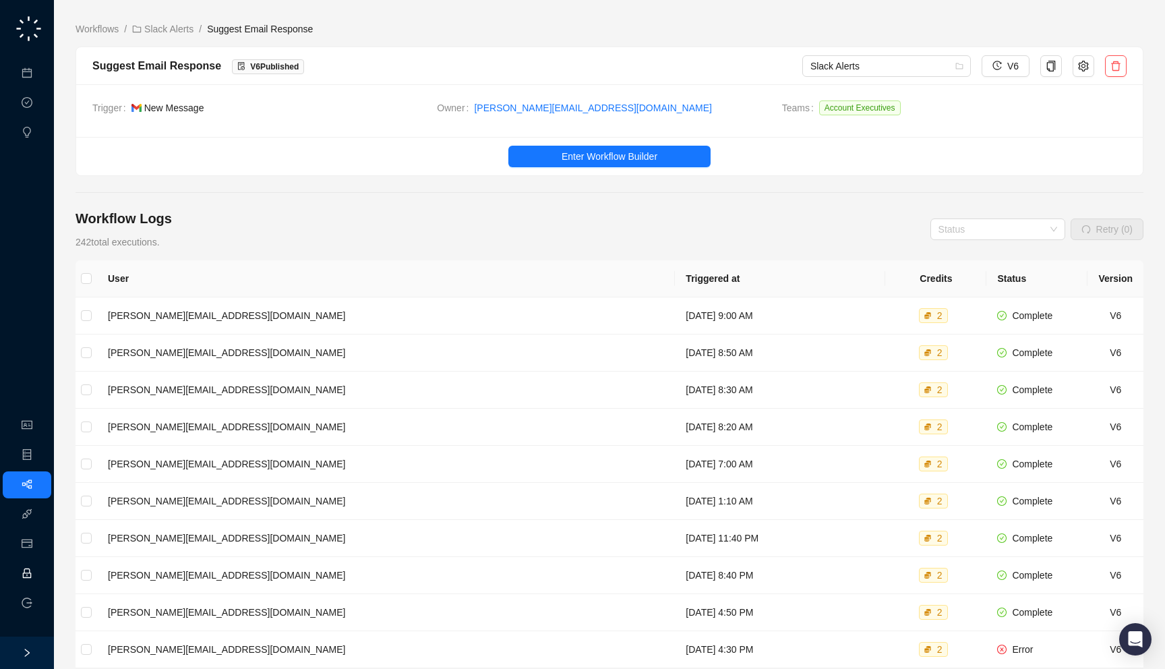
click at [39, 572] on link "Employee" at bounding box center [60, 573] width 42 height 11
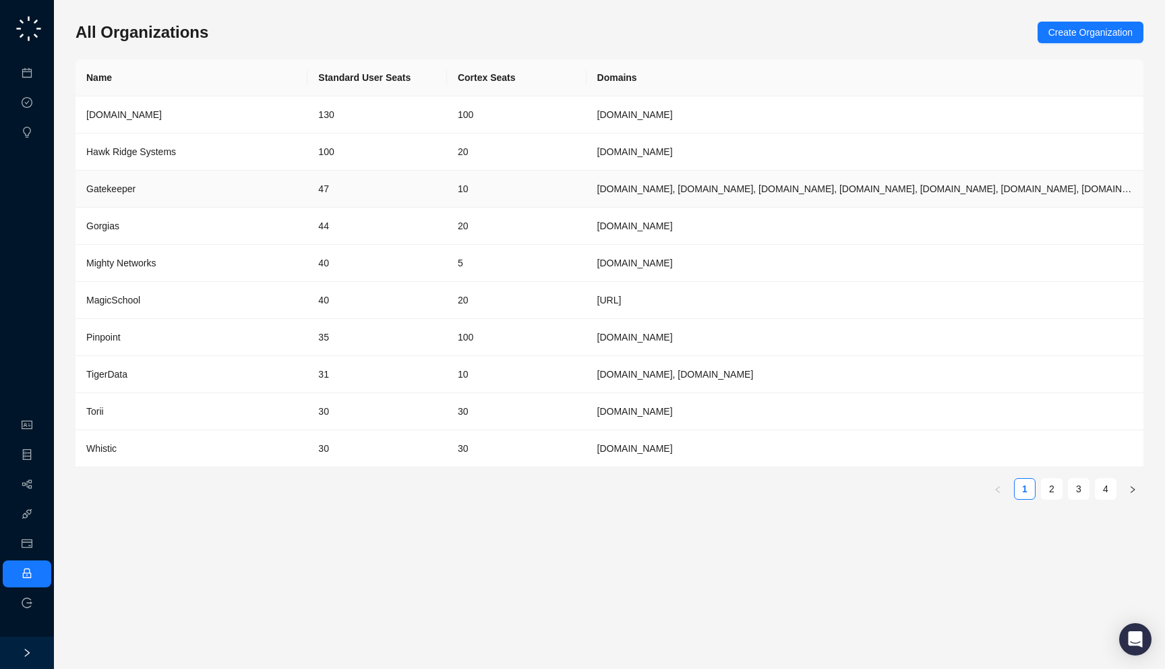
click at [470, 202] on td "10" at bounding box center [517, 189] width 140 height 37
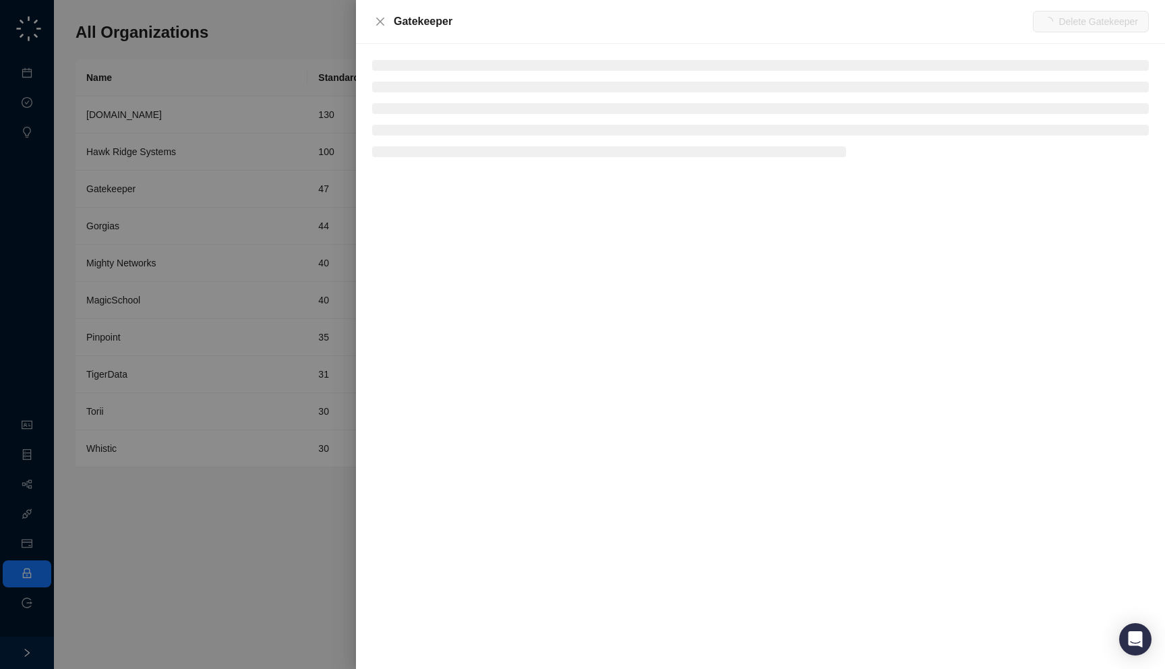
click at [276, 203] on div at bounding box center [582, 334] width 1165 height 669
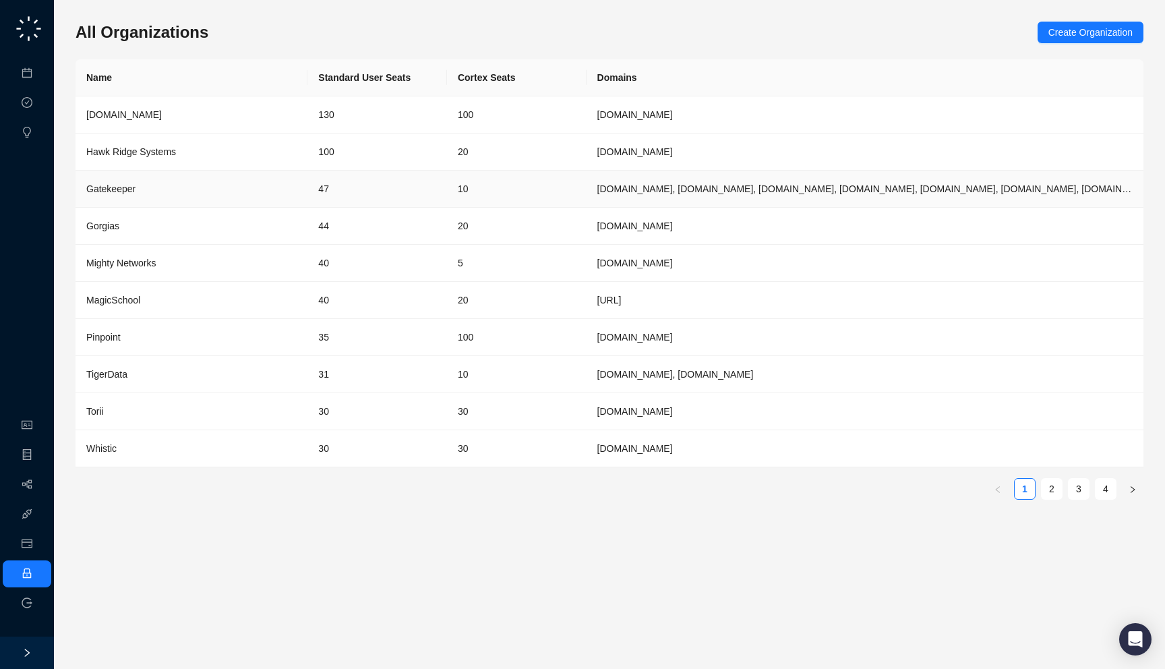
click at [336, 190] on td "47" at bounding box center [377, 189] width 140 height 37
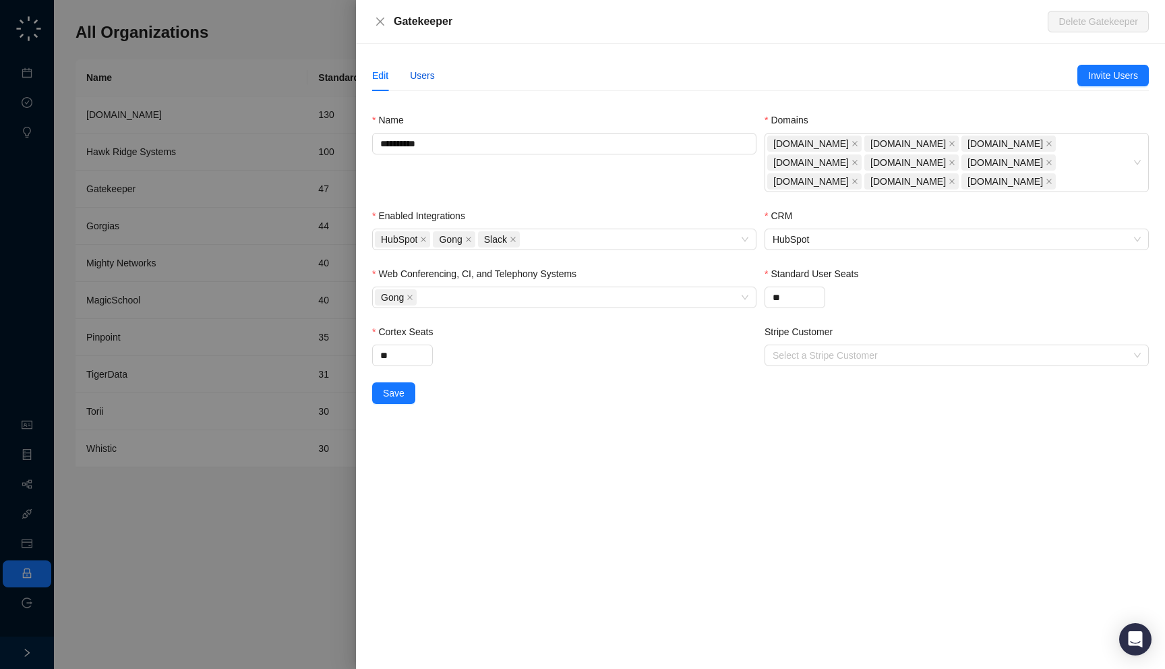
click at [425, 78] on div "Users" at bounding box center [422, 75] width 25 height 15
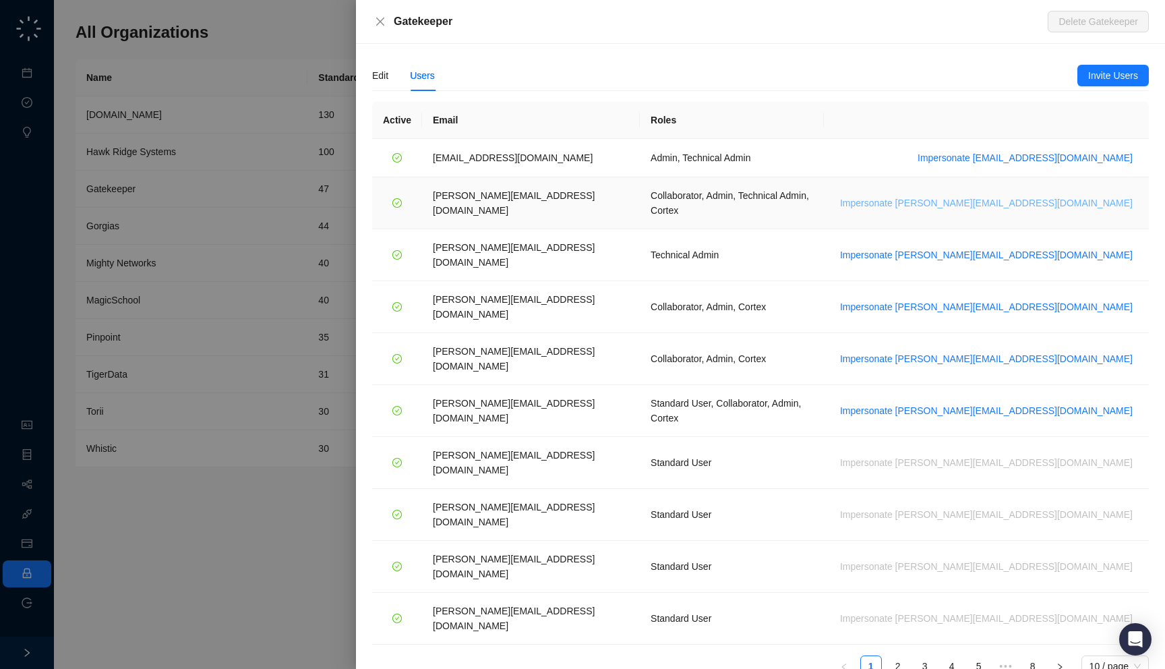
click at [1038, 195] on span "Impersonate [PERSON_NAME][EMAIL_ADDRESS][DOMAIN_NAME]" at bounding box center [986, 202] width 293 height 15
